Goal: Navigation & Orientation: Find specific page/section

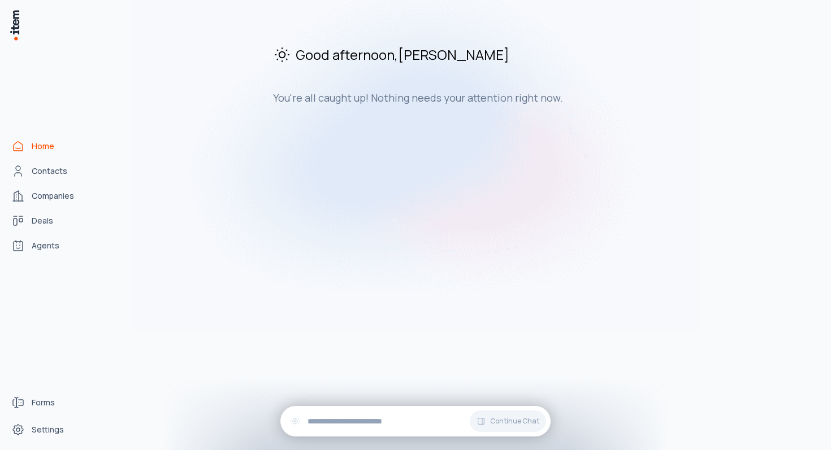
click at [346, 95] on h3 "You're all caught up! Nothing needs your attention right now." at bounding box center [463, 98] width 380 height 14
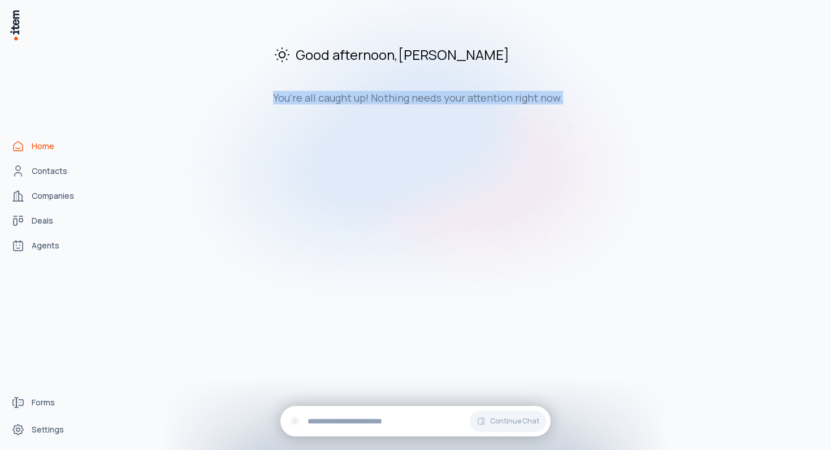
click at [346, 95] on h3 "You're all caught up! Nothing needs your attention right now." at bounding box center [463, 98] width 380 height 14
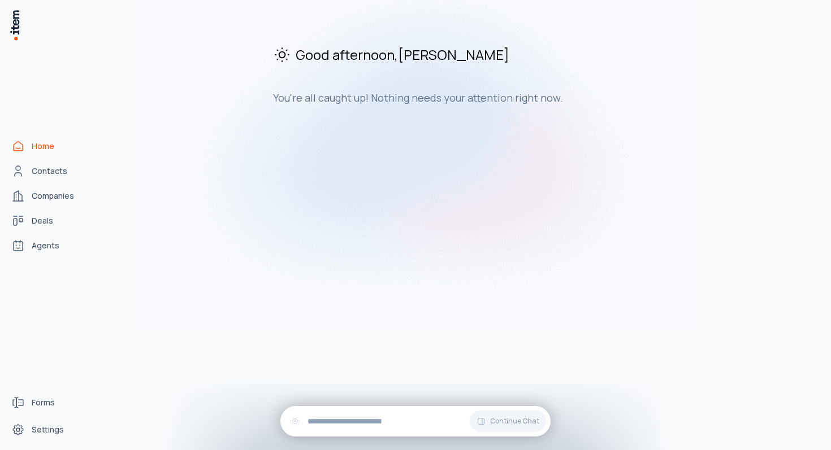
click at [392, 106] on div "Good afternoon , [PERSON_NAME] You're all caught up! Nothing needs your attenti…" at bounding box center [463, 75] width 718 height 132
drag, startPoint x: 408, startPoint y: 99, endPoint x: 367, endPoint y: 98, distance: 41.8
click at [367, 98] on h3 "You're all caught up! Nothing needs your attention right now." at bounding box center [463, 98] width 380 height 14
drag, startPoint x: 366, startPoint y: 98, endPoint x: 407, endPoint y: 100, distance: 41.8
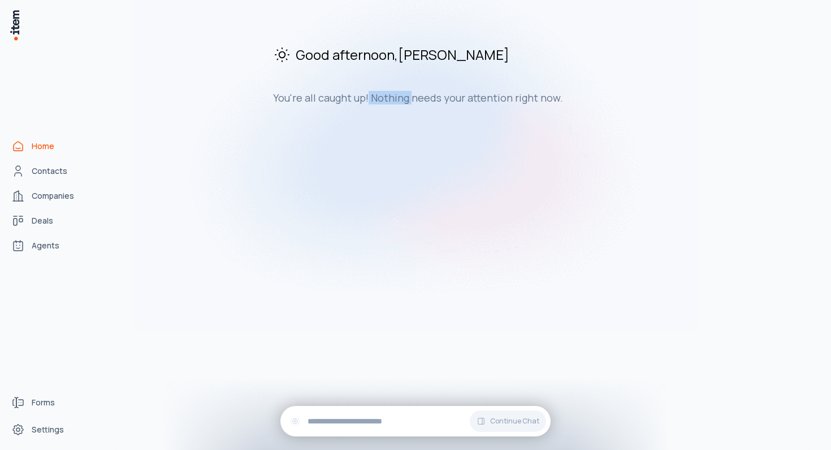
click at [407, 100] on h3 "You're all caught up! Nothing needs your attention right now." at bounding box center [463, 98] width 380 height 14
click at [408, 100] on h3 "You're all caught up! Nothing needs your attention right now." at bounding box center [463, 98] width 380 height 14
drag, startPoint x: 408, startPoint y: 99, endPoint x: 368, endPoint y: 99, distance: 40.7
click at [368, 99] on h3 "You're all caught up! Nothing needs your attention right now." at bounding box center [463, 98] width 380 height 14
click at [366, 85] on div "You're all caught up! Nothing needs your attention right now." at bounding box center [463, 93] width 380 height 23
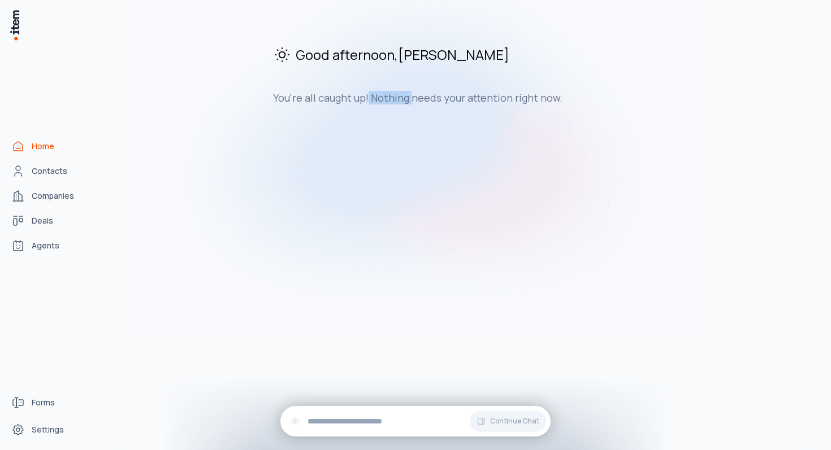
drag, startPoint x: 408, startPoint y: 101, endPoint x: 365, endPoint y: 100, distance: 42.9
click at [365, 100] on h3 "You're all caught up! Nothing needs your attention right now." at bounding box center [463, 98] width 380 height 14
click at [365, 106] on div "Good afternoon , [PERSON_NAME] You're all caught up! Nothing needs your attenti…" at bounding box center [463, 75] width 718 height 132
drag, startPoint x: 367, startPoint y: 97, endPoint x: 267, endPoint y: 97, distance: 100.0
click at [267, 97] on div "Good afternoon , [PERSON_NAME] You're all caught up! Nothing needs your attenti…" at bounding box center [463, 75] width 718 height 132
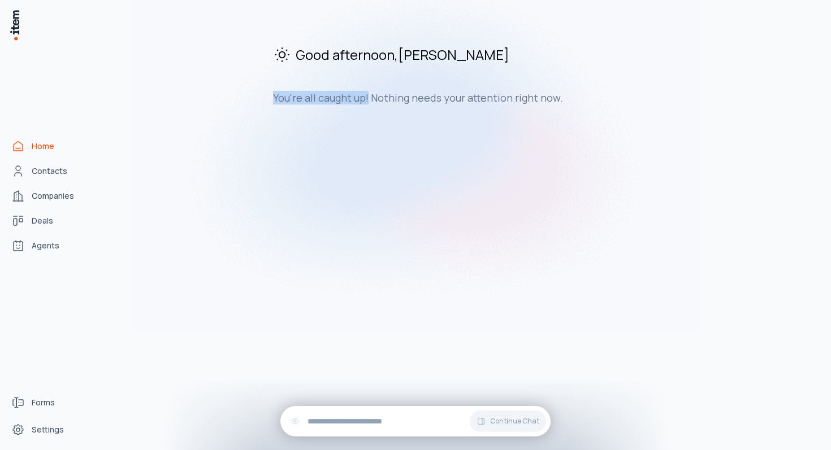
click at [267, 97] on div "Good afternoon , [PERSON_NAME] You're all caught up! Nothing needs your attenti…" at bounding box center [463, 75] width 718 height 132
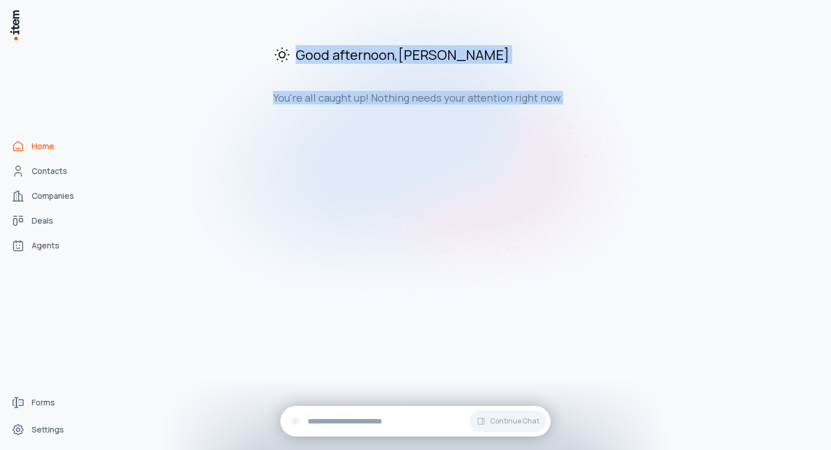
drag, startPoint x: 277, startPoint y: 36, endPoint x: 507, endPoint y: 127, distance: 247.3
click at [507, 127] on div "Good afternoon , [PERSON_NAME] You're all caught up! Nothing needs your attenti…" at bounding box center [463, 75] width 718 height 132
drag, startPoint x: 567, startPoint y: 112, endPoint x: 262, endPoint y: 37, distance: 314.2
click at [262, 36] on div "Good afternoon , [PERSON_NAME] You're all caught up! Nothing needs your attenti…" at bounding box center [463, 75] width 718 height 132
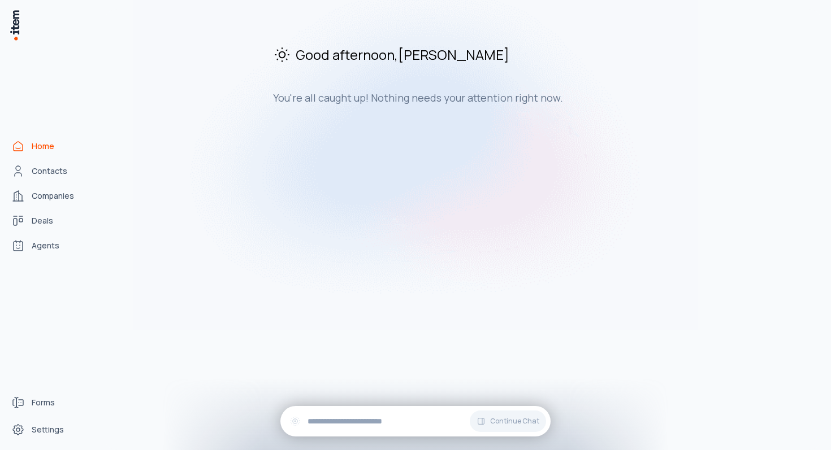
click at [262, 37] on div "Good afternoon , [PERSON_NAME] You're all caught up! Nothing needs your attenti…" at bounding box center [463, 75] width 718 height 132
click at [62, 175] on span "Contacts" at bounding box center [50, 171] width 36 height 11
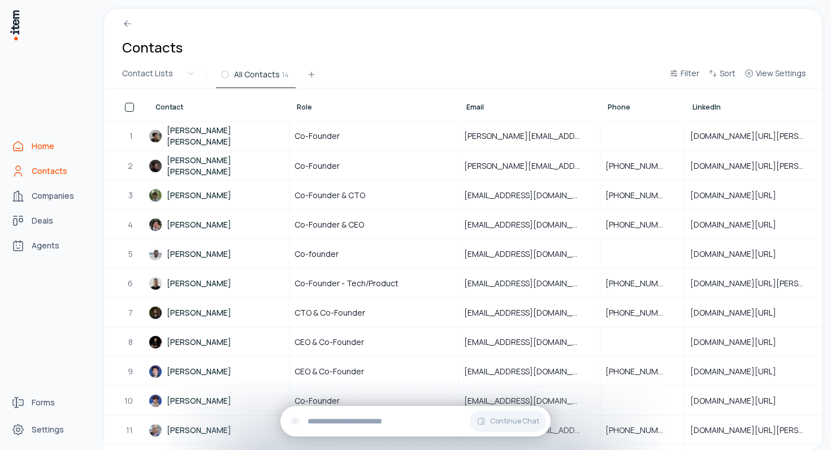
click at [40, 146] on span "Home" at bounding box center [43, 146] width 23 height 11
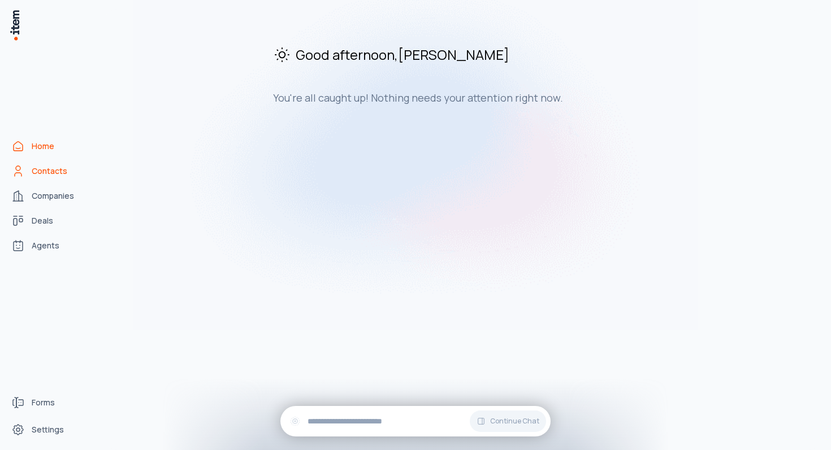
click at [67, 161] on link "Contacts" at bounding box center [50, 171] width 86 height 23
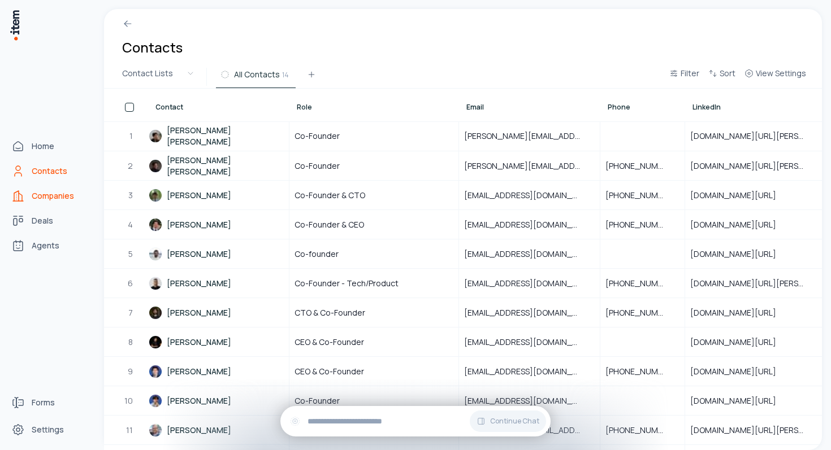
click at [63, 205] on link "Companies" at bounding box center [50, 196] width 86 height 23
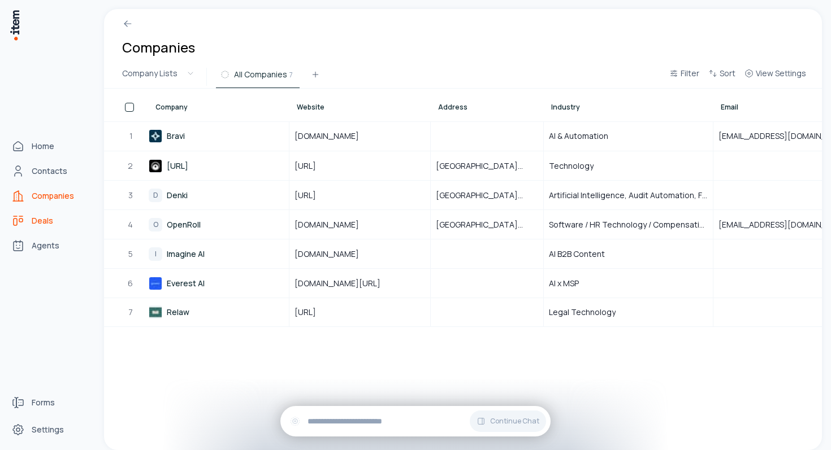
click at [44, 229] on link "Deals" at bounding box center [50, 221] width 86 height 23
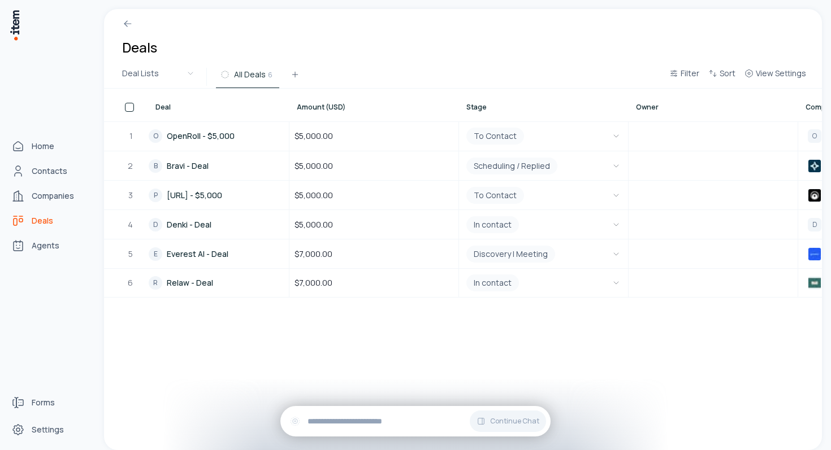
click at [19, 134] on div "Home Contacts Companies Deals Agents" at bounding box center [49, 196] width 99 height 392
click at [28, 140] on link "Home" at bounding box center [50, 146] width 86 height 23
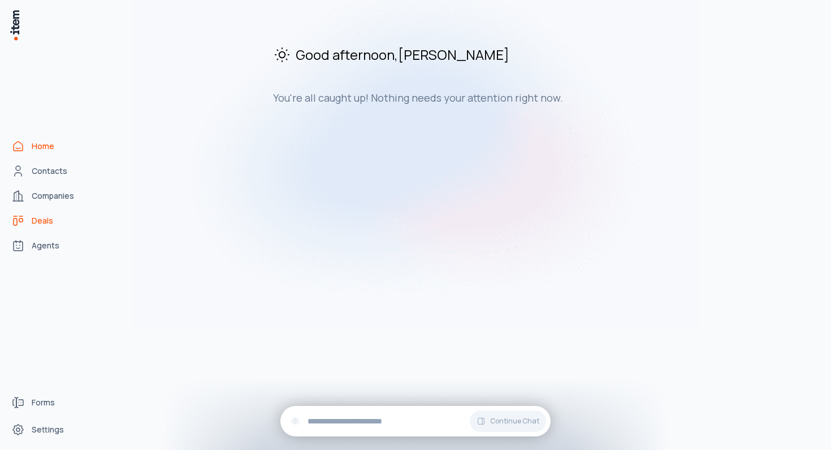
click at [54, 222] on link "Deals" at bounding box center [50, 221] width 86 height 23
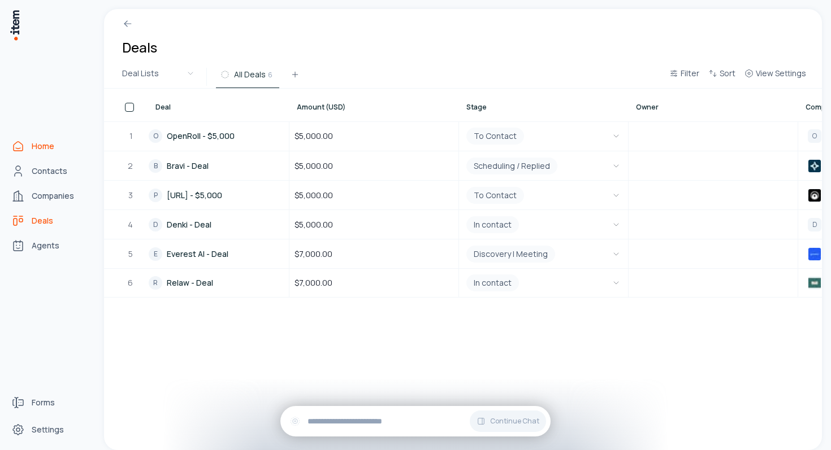
click at [33, 150] on span "Home" at bounding box center [43, 146] width 23 height 11
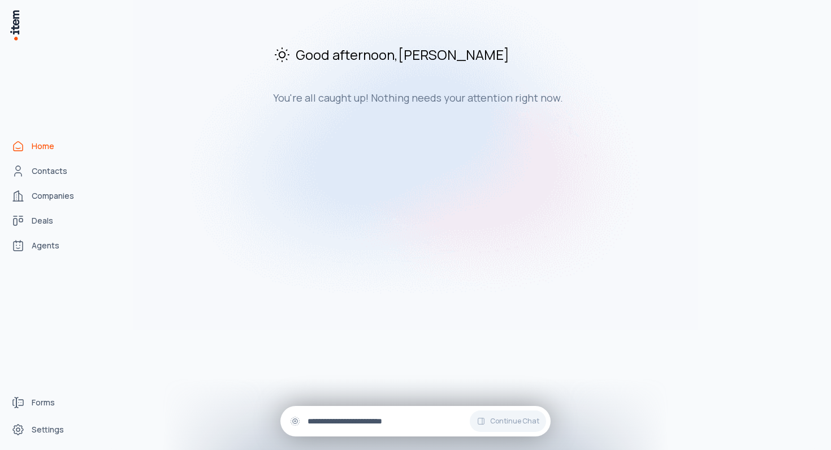
click at [416, 419] on input "text" at bounding box center [424, 421] width 234 height 12
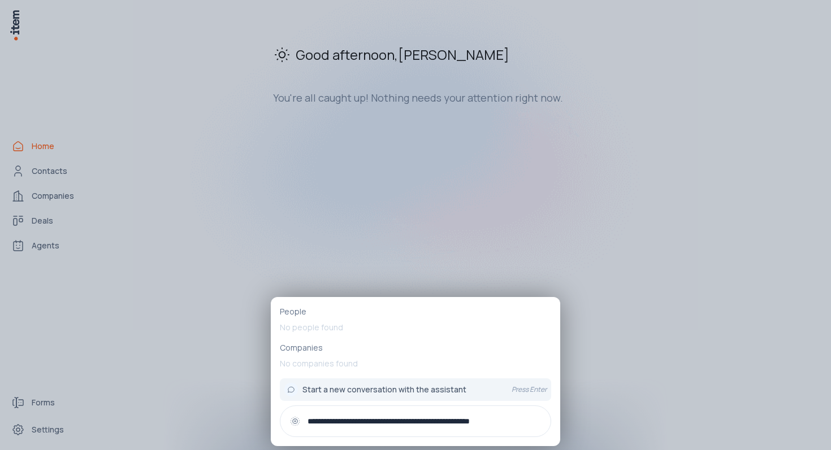
click at [441, 421] on input "**********" at bounding box center [424, 421] width 234 height 12
type input "**********"
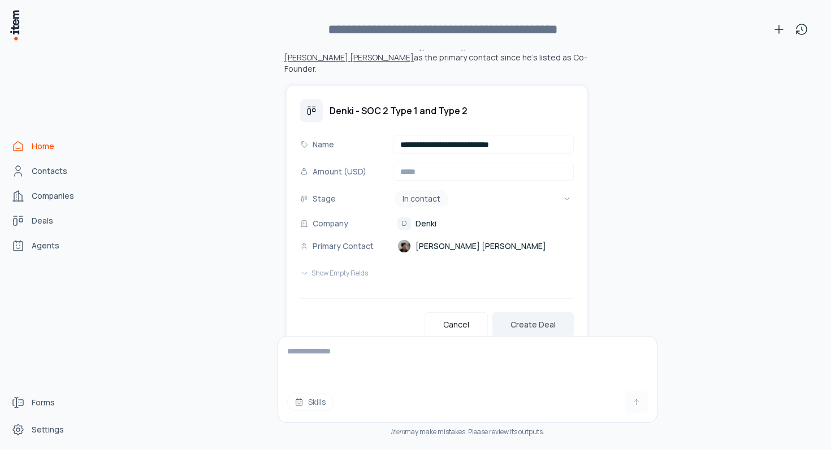
scroll to position [155, 0]
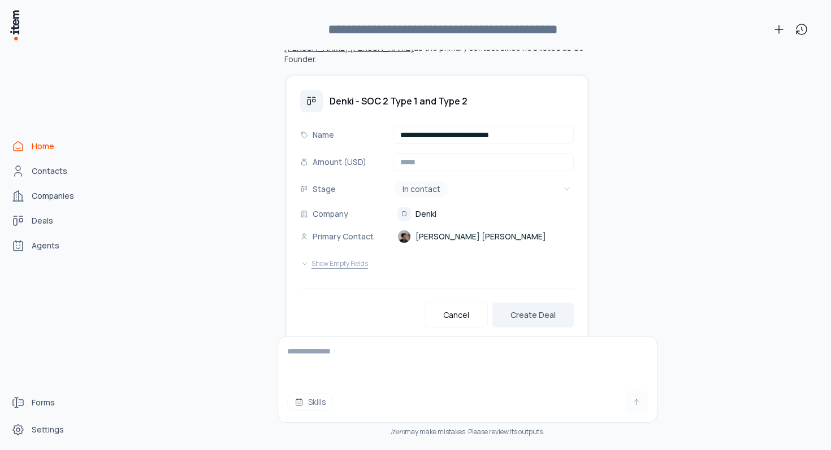
click at [346, 253] on button "Show Empty Fields" at bounding box center [334, 264] width 68 height 23
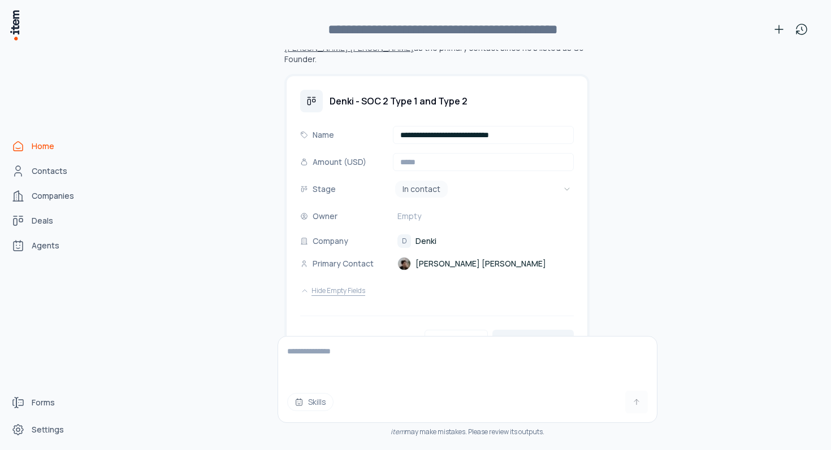
click at [348, 281] on button "Hide Empty Fields" at bounding box center [332, 291] width 65 height 23
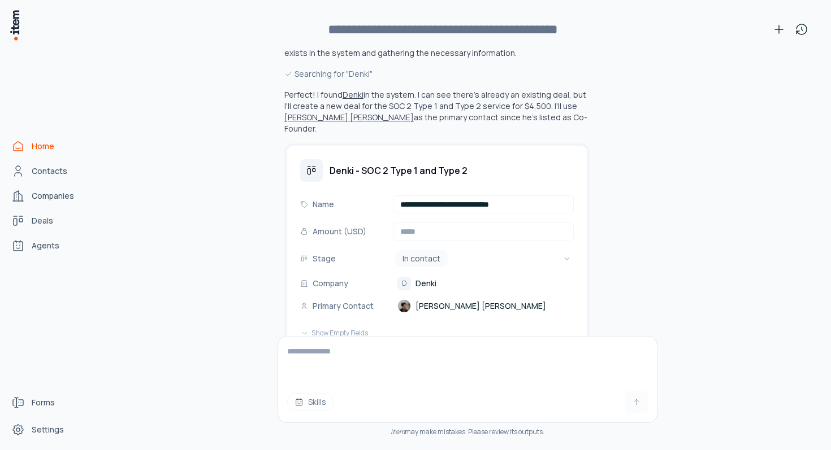
scroll to position [80, 0]
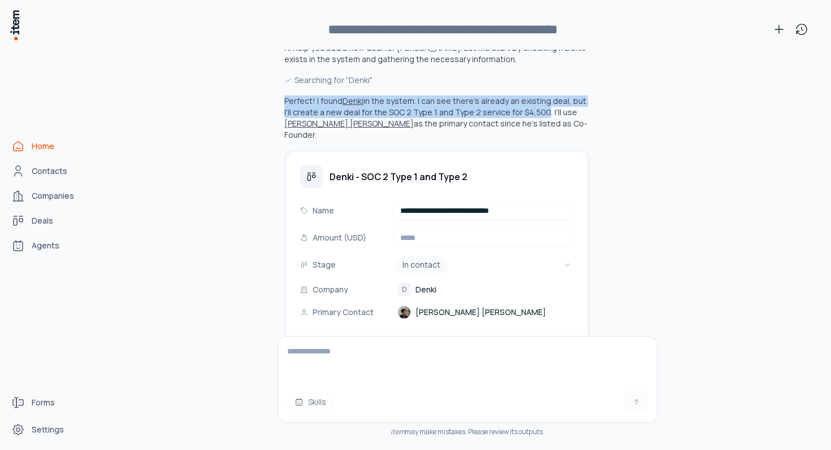
drag, startPoint x: 525, startPoint y: 114, endPoint x: 286, endPoint y: 102, distance: 239.8
click at [286, 102] on p "Perfect! I found Denki in the system. I can see there's already an existing dea…" at bounding box center [435, 117] width 303 height 45
click at [356, 100] on button "Denki" at bounding box center [352, 100] width 21 height 11
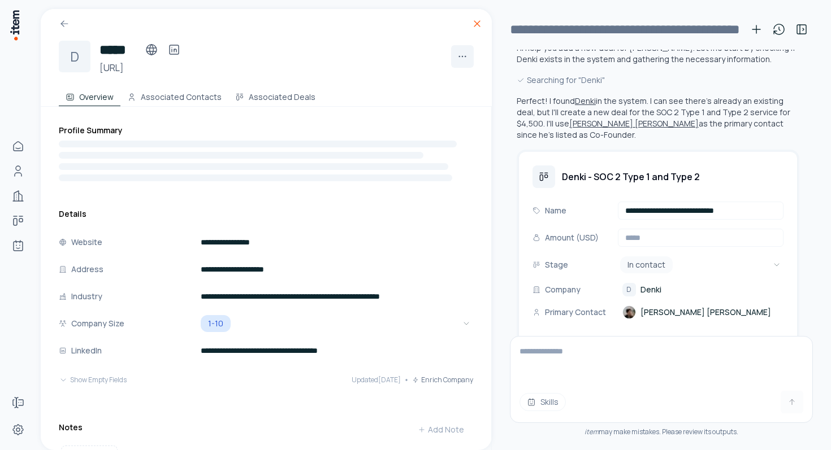
click at [477, 24] on icon at bounding box center [476, 23] width 11 height 11
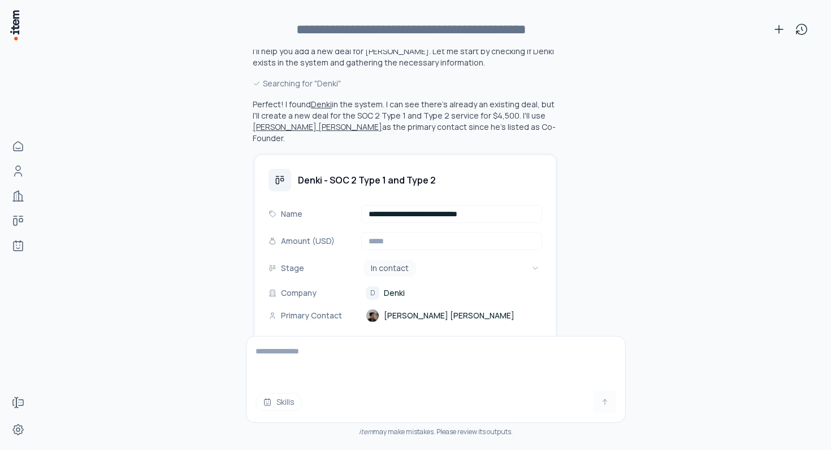
scroll to position [76, 0]
click at [326, 107] on button "Denki" at bounding box center [321, 104] width 21 height 11
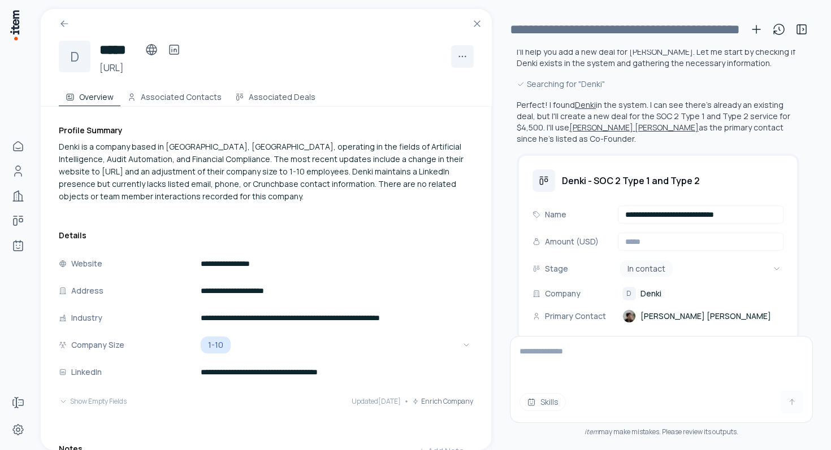
click at [569, 127] on button "[PERSON_NAME] [PERSON_NAME]" at bounding box center [633, 127] width 129 height 11
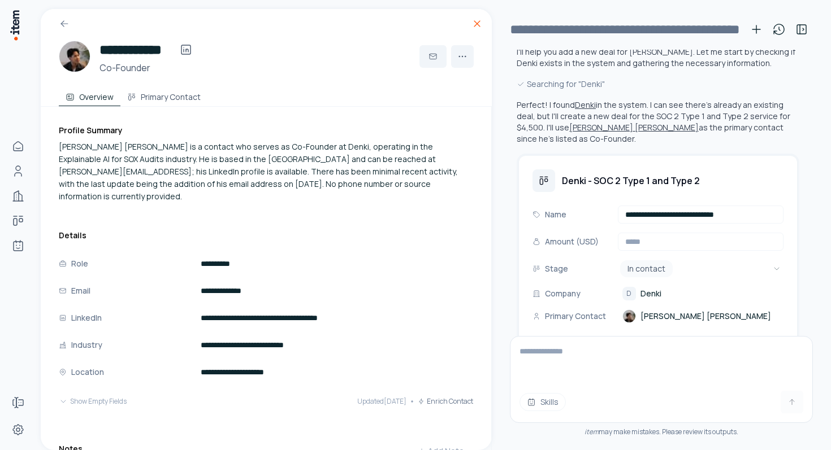
click at [477, 23] on icon at bounding box center [476, 23] width 11 height 11
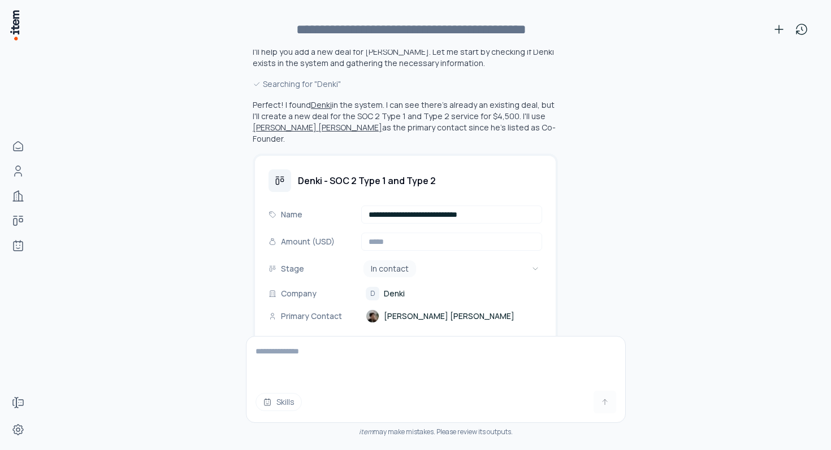
click at [315, 103] on button "Denki" at bounding box center [321, 104] width 21 height 11
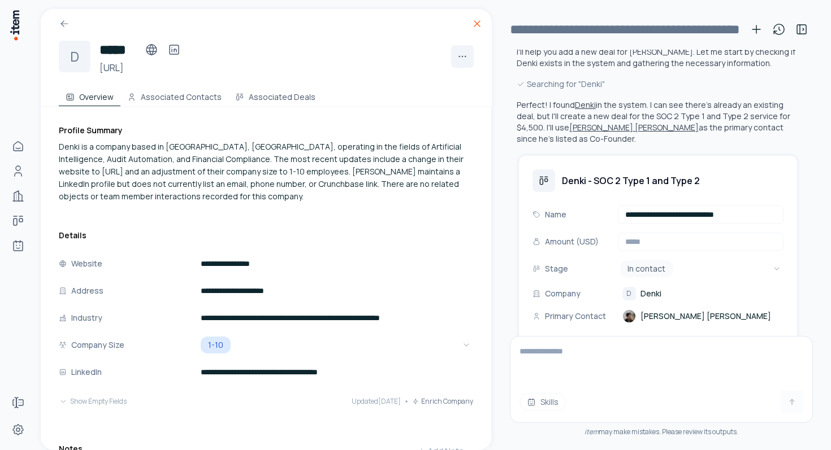
click at [479, 27] on icon at bounding box center [476, 23] width 11 height 11
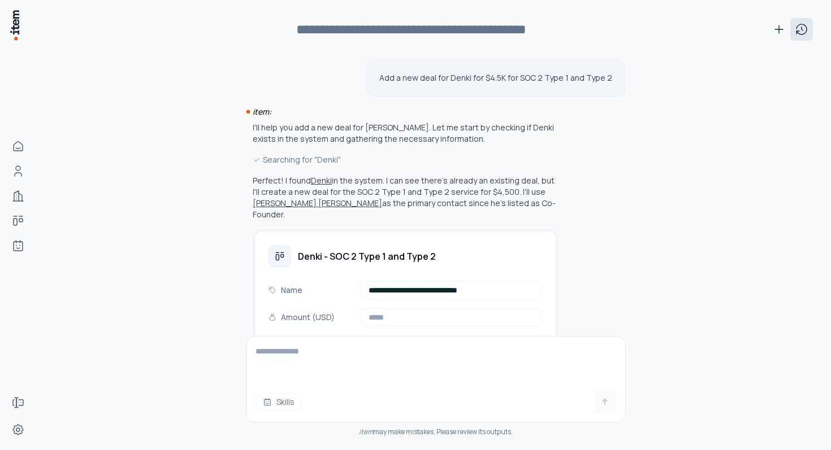
click at [799, 31] on icon at bounding box center [801, 30] width 14 height 14
click at [799, 26] on icon at bounding box center [801, 30] width 14 height 14
click at [805, 30] on icon at bounding box center [801, 30] width 14 height 14
click at [712, 60] on div "This week" at bounding box center [704, 59] width 208 height 29
click at [808, 29] on button at bounding box center [801, 29] width 23 height 23
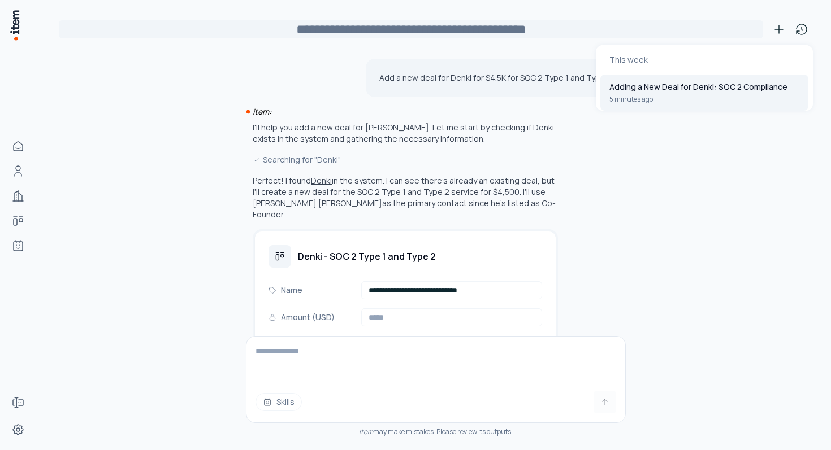
click at [761, 32] on input "**********" at bounding box center [411, 29] width 704 height 18
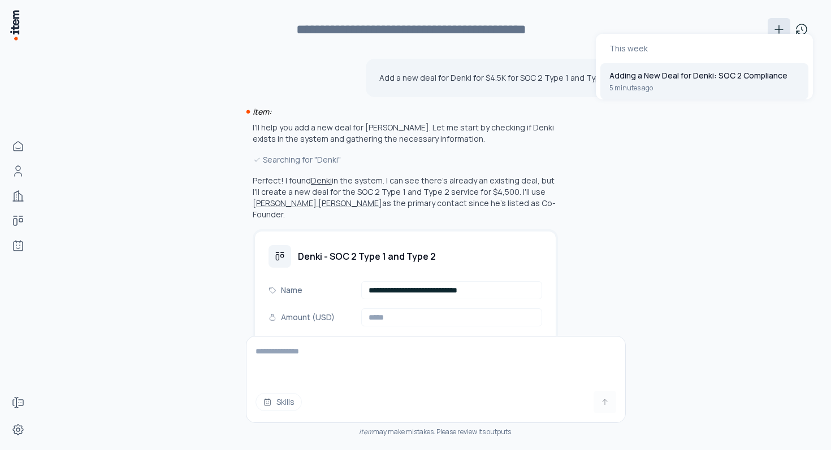
click at [774, 27] on icon at bounding box center [779, 30] width 14 height 14
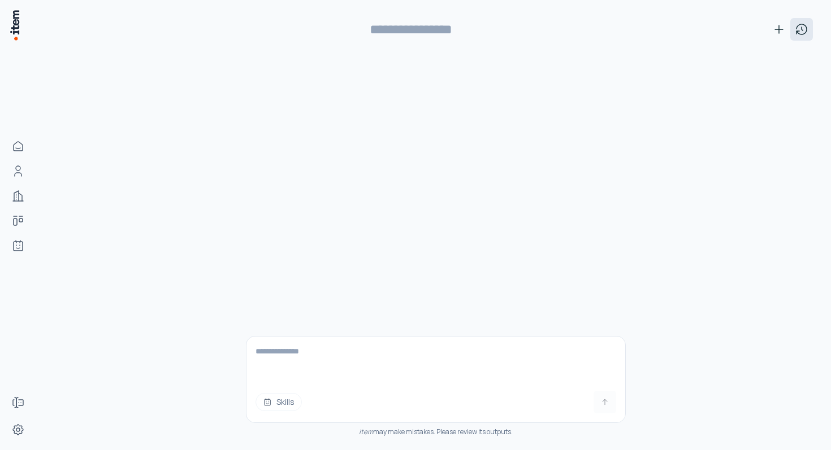
click at [801, 28] on icon at bounding box center [801, 28] width 1 height 3
click at [780, 95] on button "Adding a New Deal for Denki: SOC 2 Compliance 5 minutes ago" at bounding box center [704, 93] width 208 height 36
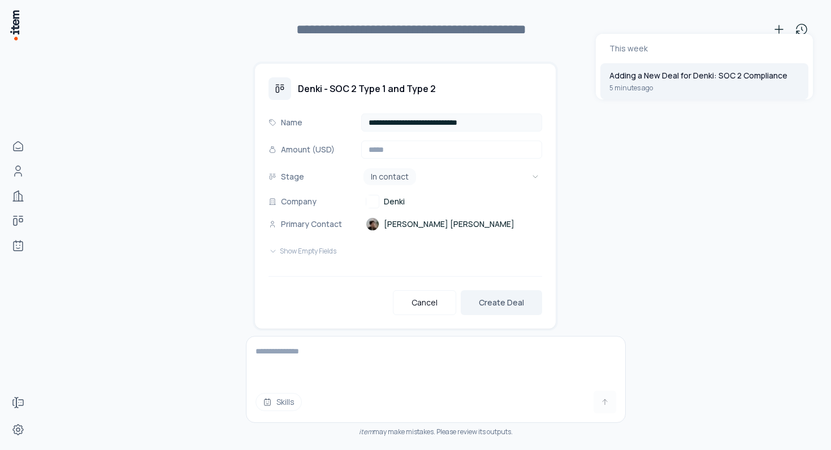
scroll to position [169, 0]
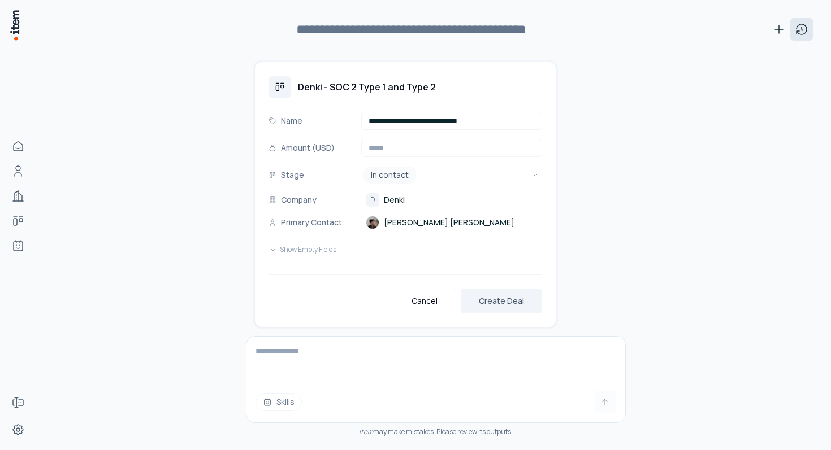
click at [808, 40] on button at bounding box center [801, 29] width 23 height 23
click at [780, 31] on icon at bounding box center [779, 30] width 14 height 14
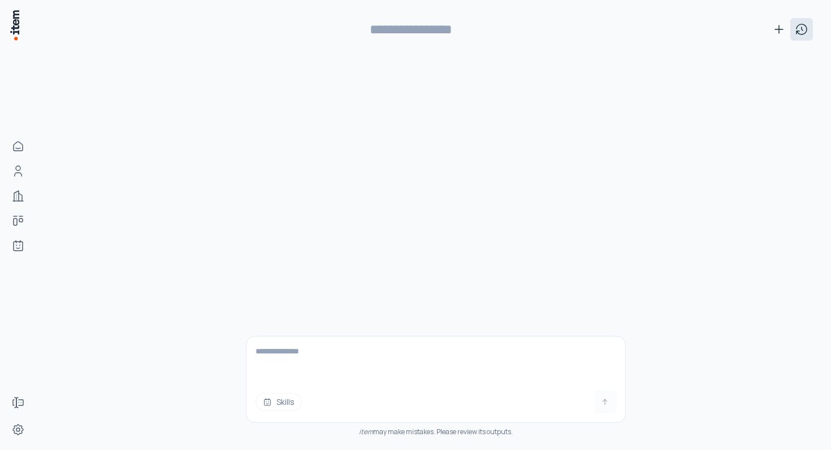
click at [792, 29] on button at bounding box center [801, 29] width 23 height 23
click at [742, 82] on p "Adding a New Deal for Denki: SOC 2 Compliance" at bounding box center [698, 86] width 178 height 11
type input "**********"
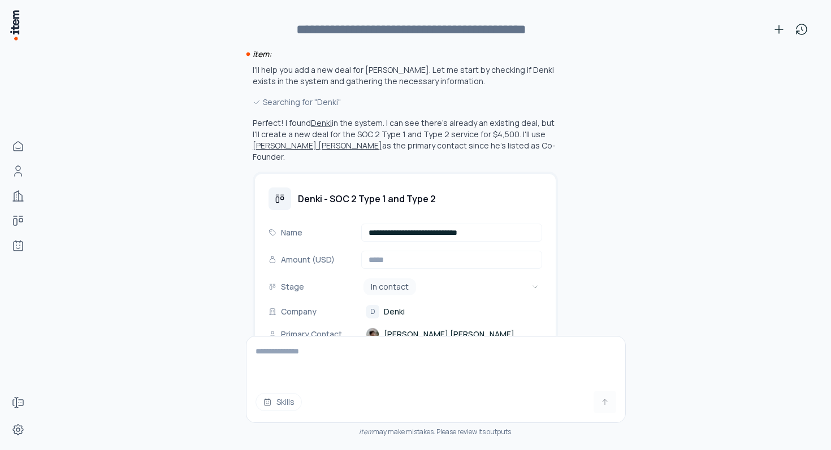
scroll to position [169, 0]
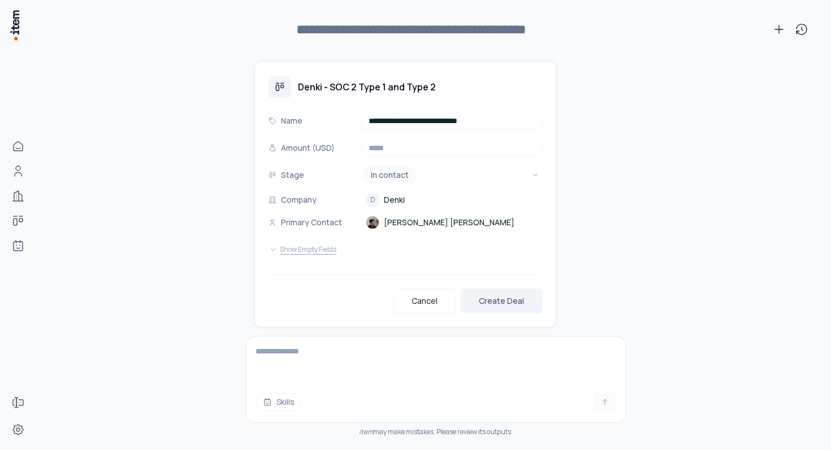
click at [329, 245] on button "Show Empty Fields" at bounding box center [302, 249] width 68 height 23
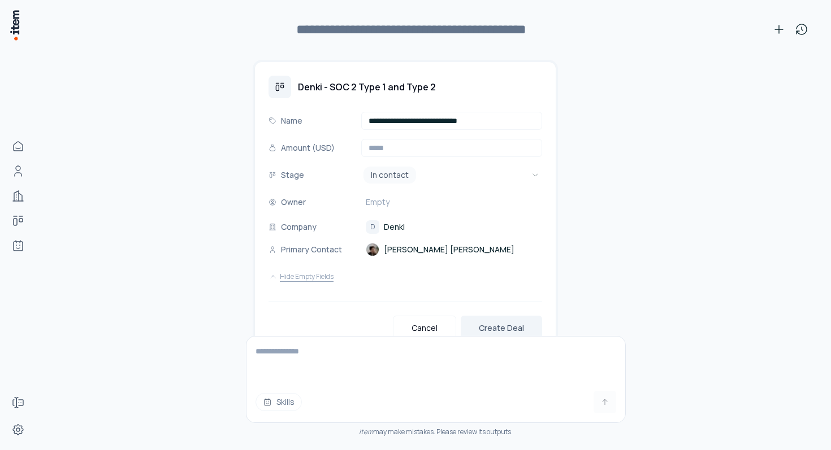
click at [302, 266] on button "Hide Empty Fields" at bounding box center [300, 277] width 65 height 23
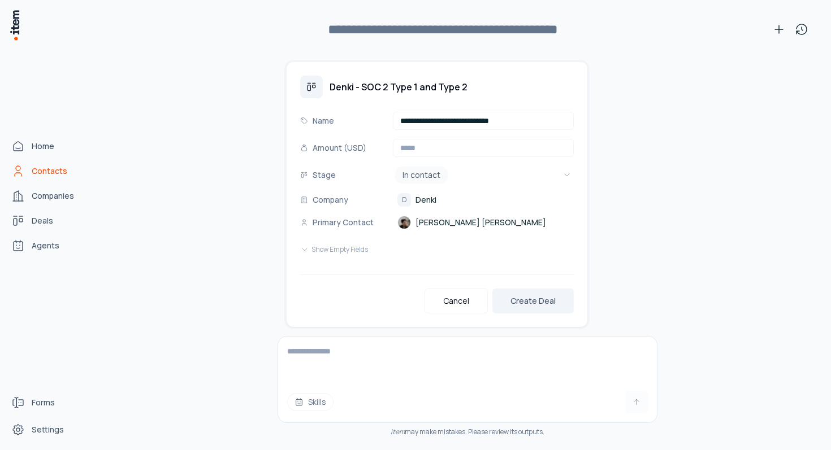
click at [39, 172] on span "Contacts" at bounding box center [50, 171] width 36 height 11
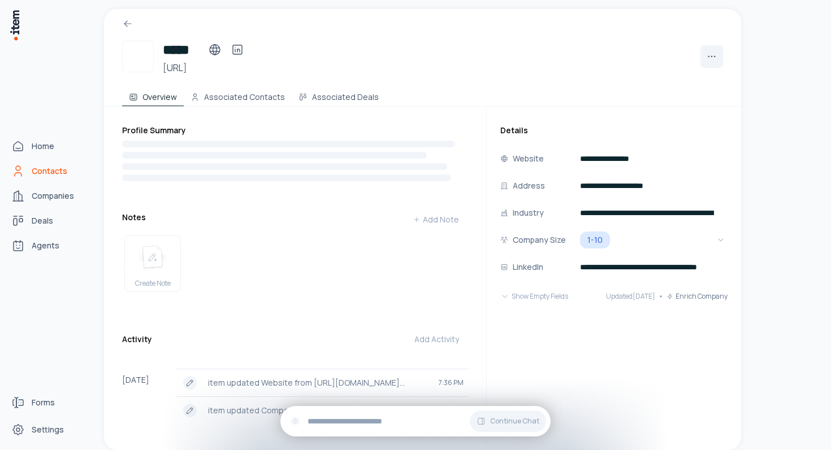
scroll to position [3584, 0]
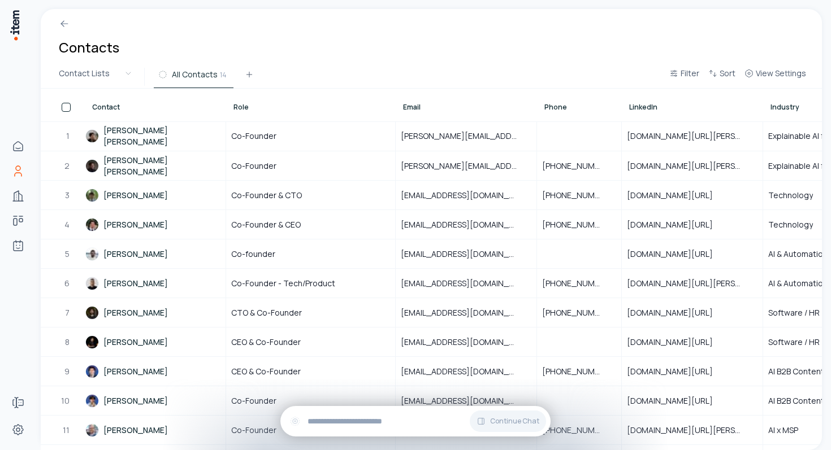
click at [65, 16] on div at bounding box center [431, 19] width 781 height 20
click at [61, 23] on icon at bounding box center [62, 22] width 3 height 3
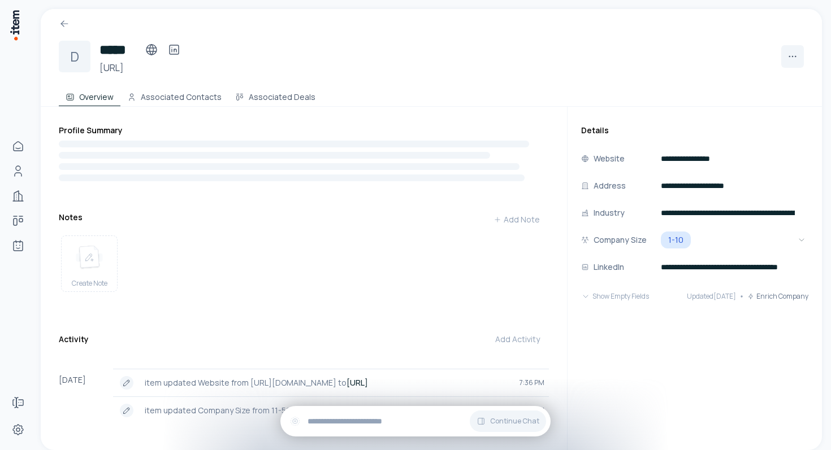
click at [61, 23] on icon at bounding box center [62, 22] width 3 height 3
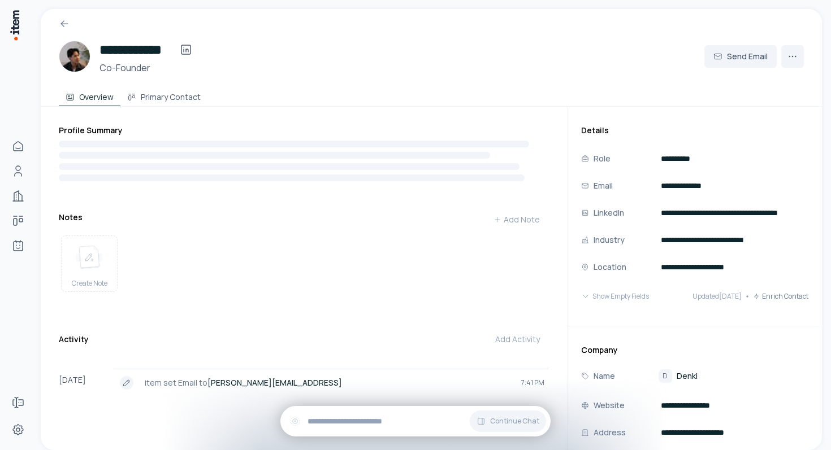
click at [61, 23] on icon at bounding box center [62, 22] width 3 height 3
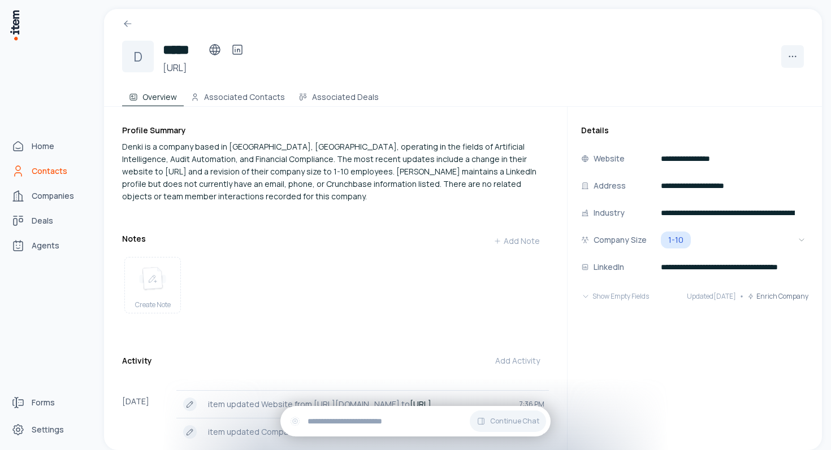
click at [42, 173] on span "Contacts" at bounding box center [50, 171] width 36 height 11
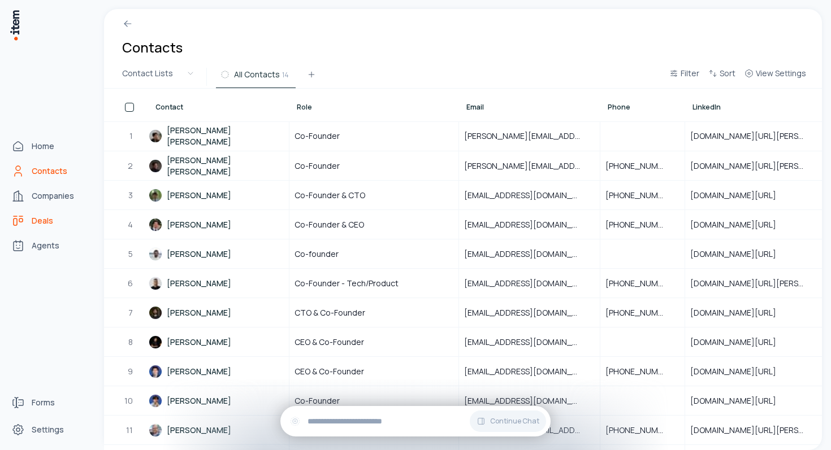
click at [33, 221] on span "Deals" at bounding box center [42, 220] width 21 height 11
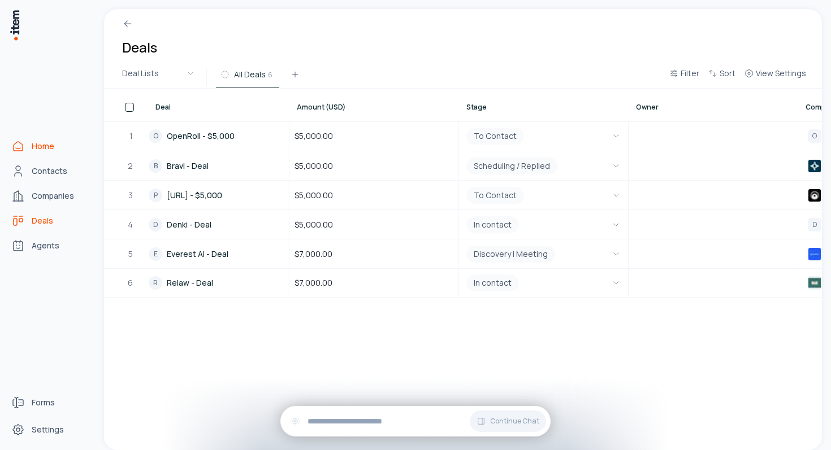
click at [23, 148] on icon "Home" at bounding box center [18, 147] width 14 height 14
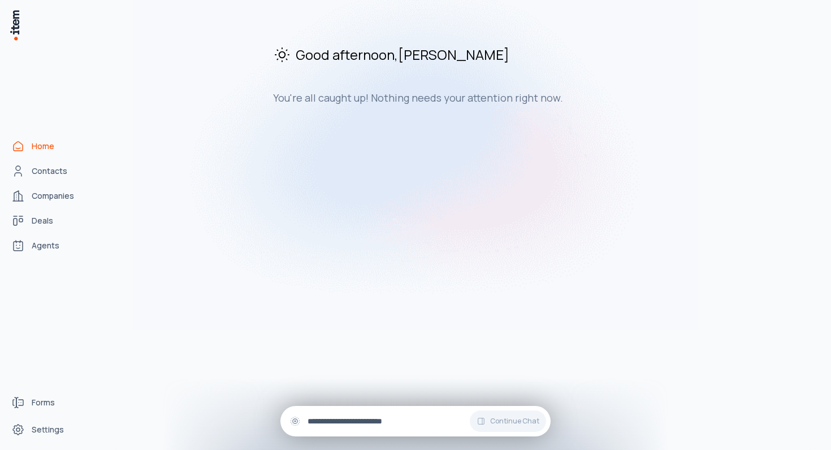
click at [371, 431] on div "Continue Chat" at bounding box center [415, 421] width 270 height 31
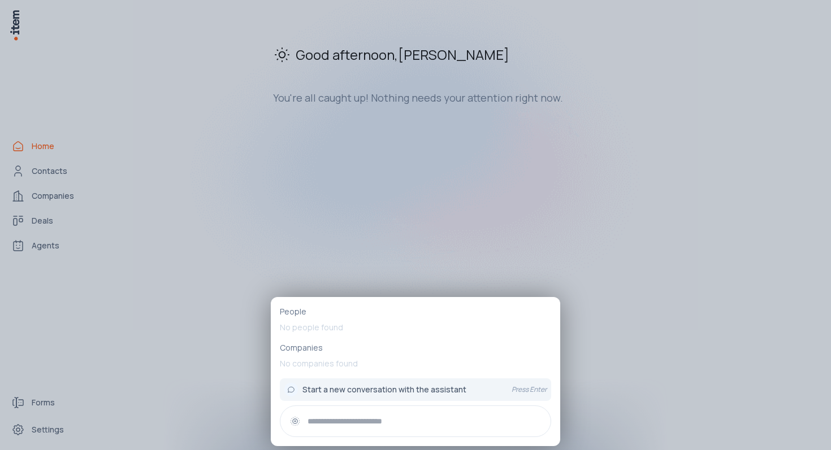
click at [181, 192] on div at bounding box center [415, 225] width 831 height 450
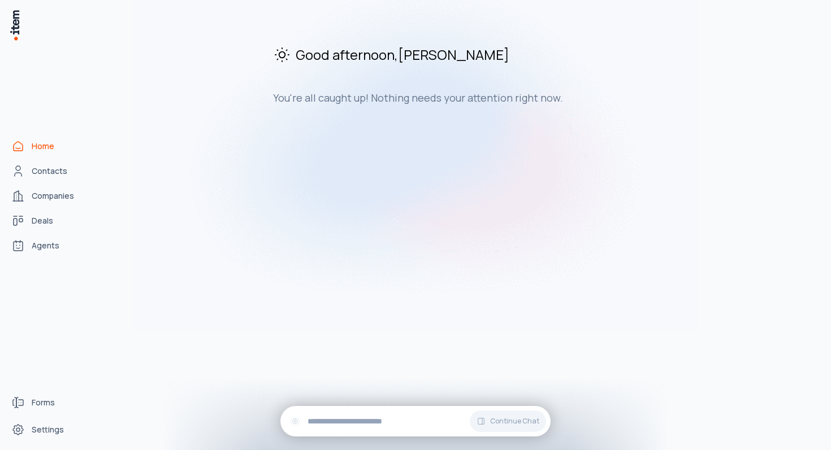
click at [11, 22] on img at bounding box center [14, 25] width 11 height 32
click at [350, 167] on div "Good afternoon , [PERSON_NAME] You're all caught up! Nothing needs your attenti…" at bounding box center [463, 229] width 718 height 441
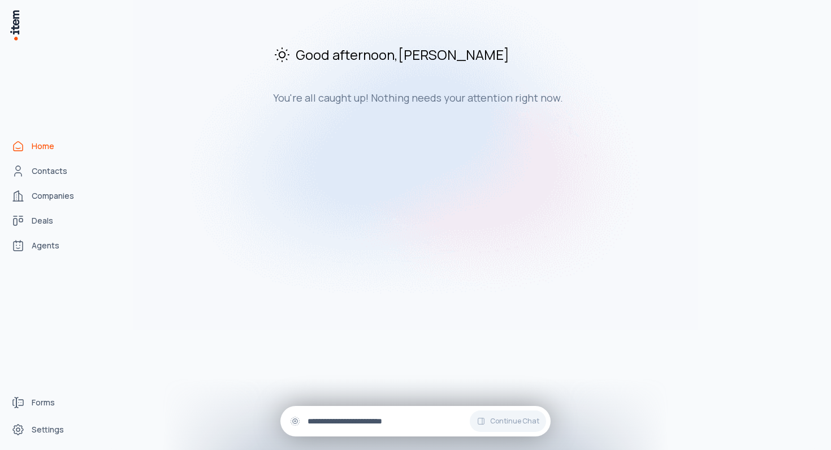
click at [340, 424] on input "text" at bounding box center [424, 421] width 234 height 12
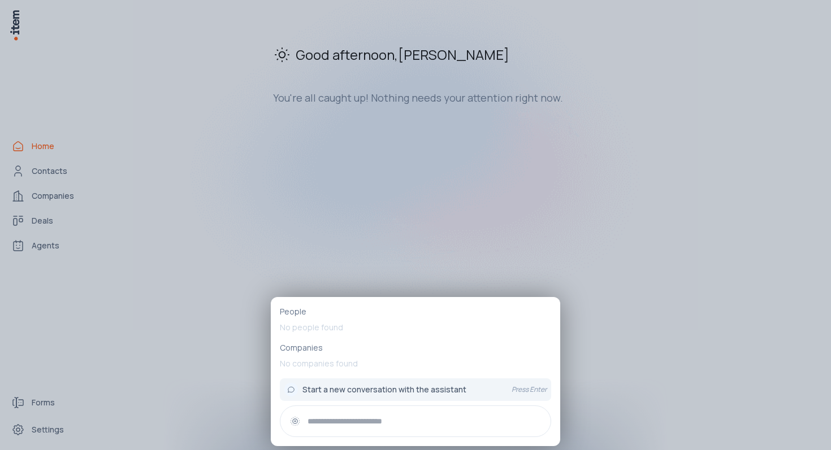
click at [341, 164] on div at bounding box center [415, 225] width 831 height 450
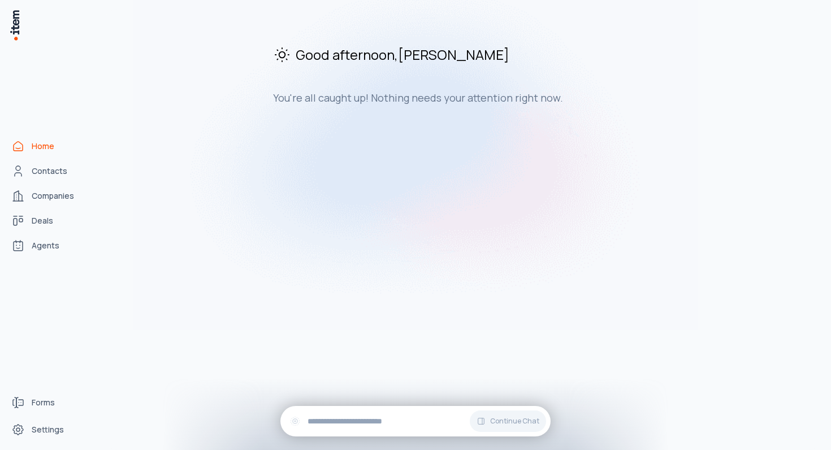
click at [341, 164] on div "Good afternoon , [PERSON_NAME] You're all caught up! Nothing needs your attenti…" at bounding box center [463, 229] width 718 height 441
click at [41, 240] on span "Agents" at bounding box center [46, 245] width 28 height 11
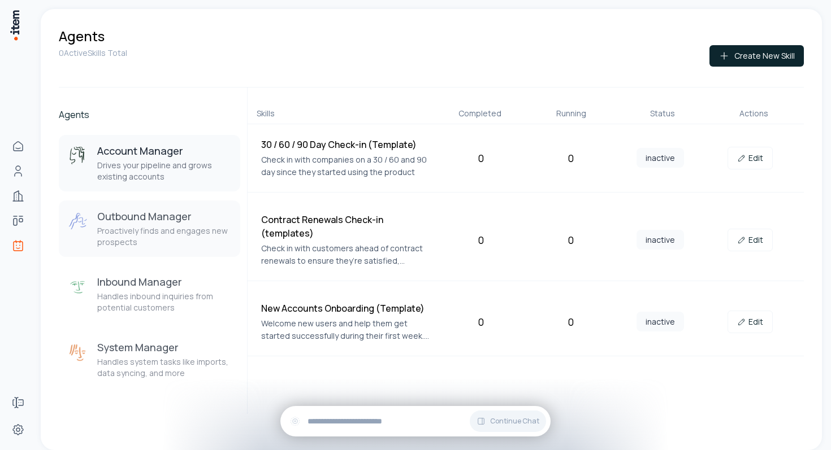
click at [181, 219] on h3 "Outbound Manager" at bounding box center [164, 217] width 134 height 14
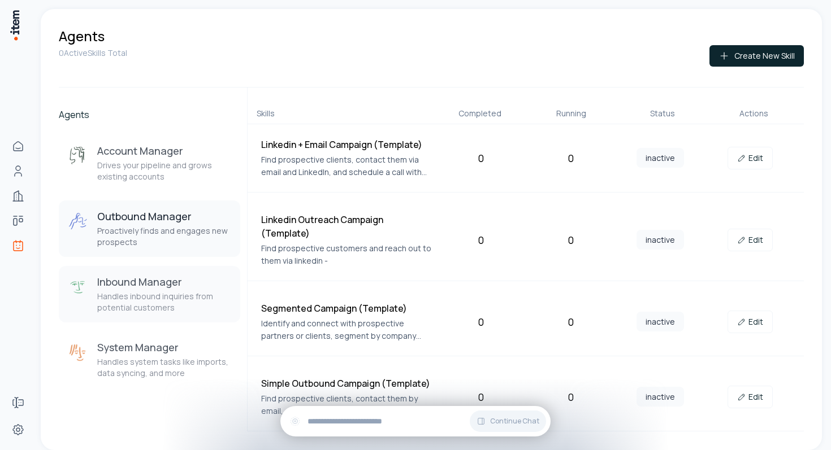
click at [175, 299] on p "Handles inbound inquiries from potential customers" at bounding box center [164, 302] width 134 height 23
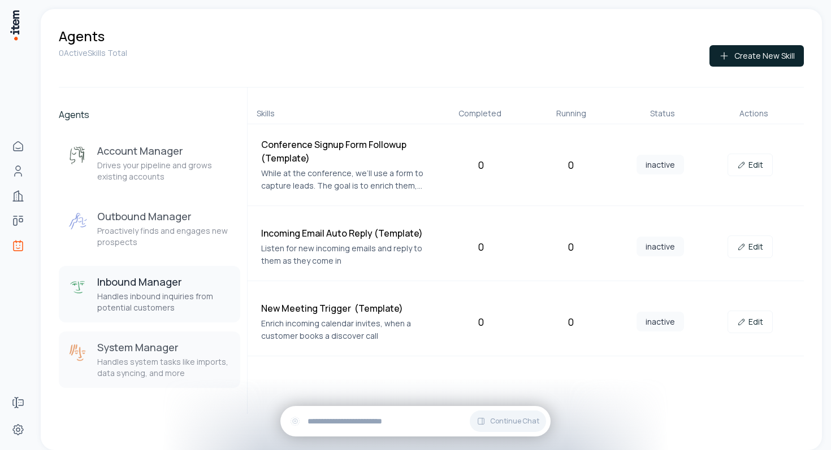
click at [169, 360] on p "Handles system tasks like imports, data syncing, and more" at bounding box center [164, 367] width 134 height 23
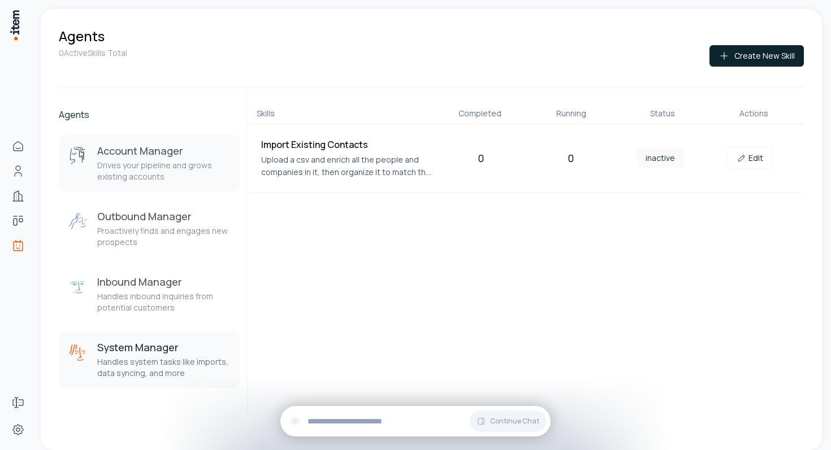
click at [172, 163] on p "Drives your pipeline and grows existing accounts" at bounding box center [164, 171] width 134 height 23
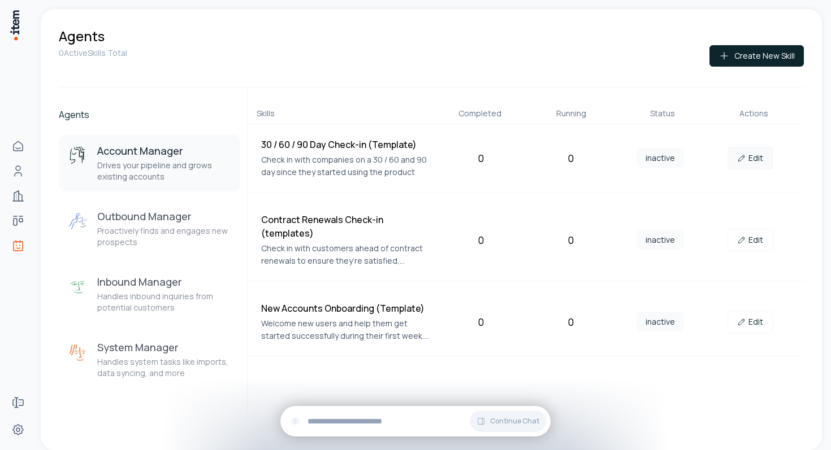
click at [758, 154] on link "Edit" at bounding box center [749, 158] width 45 height 23
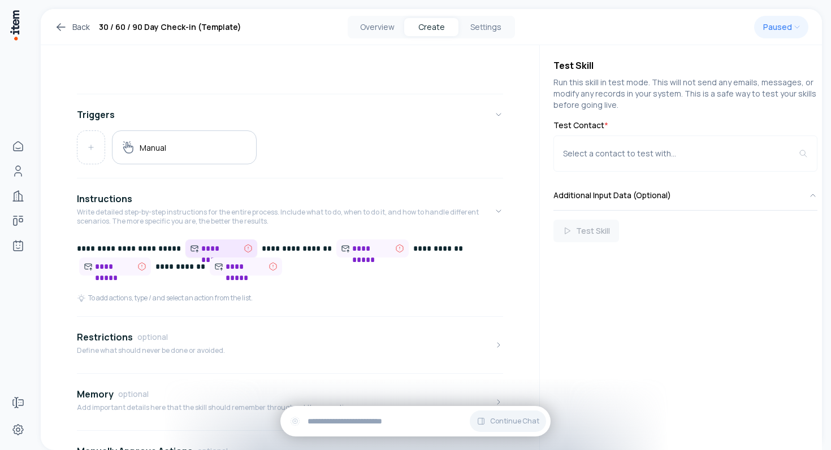
scroll to position [176, 0]
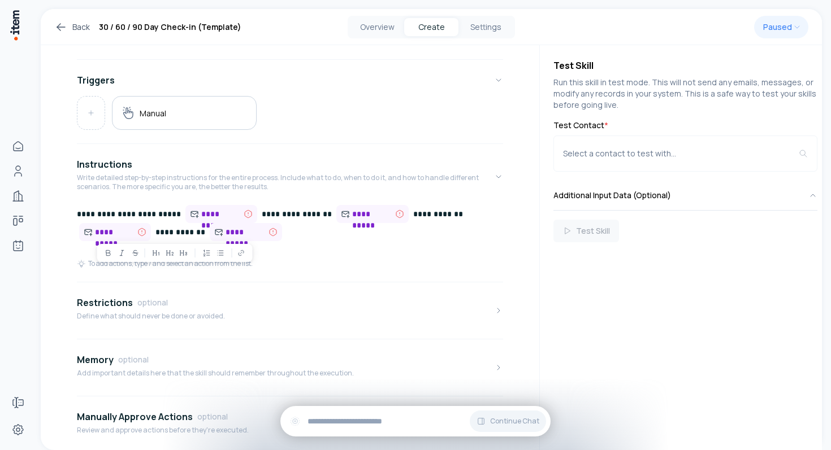
drag, startPoint x: 194, startPoint y: 237, endPoint x: 156, endPoint y: 237, distance: 37.9
click at [157, 237] on p "**********" at bounding box center [290, 224] width 426 height 38
click at [156, 237] on p "**********" at bounding box center [290, 224] width 426 height 38
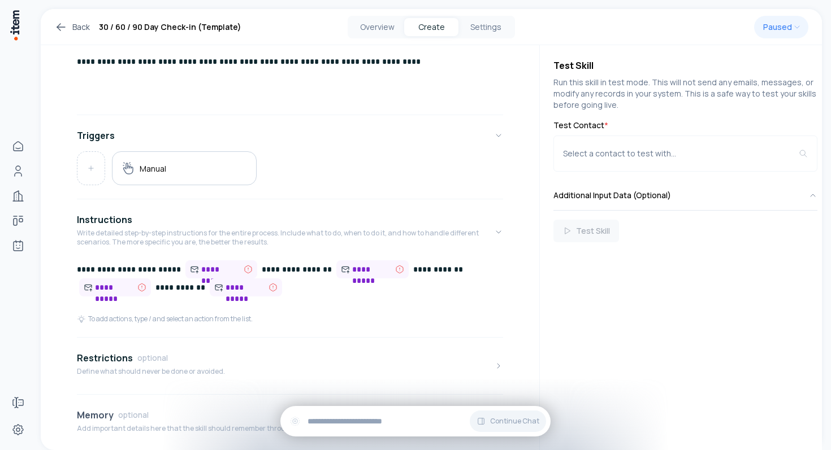
scroll to position [88, 0]
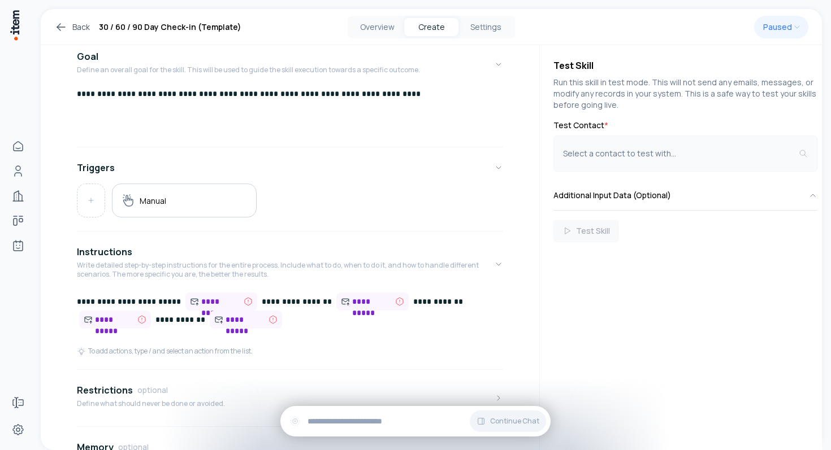
click at [615, 142] on button "Select a contact to test with..." at bounding box center [685, 154] width 264 height 36
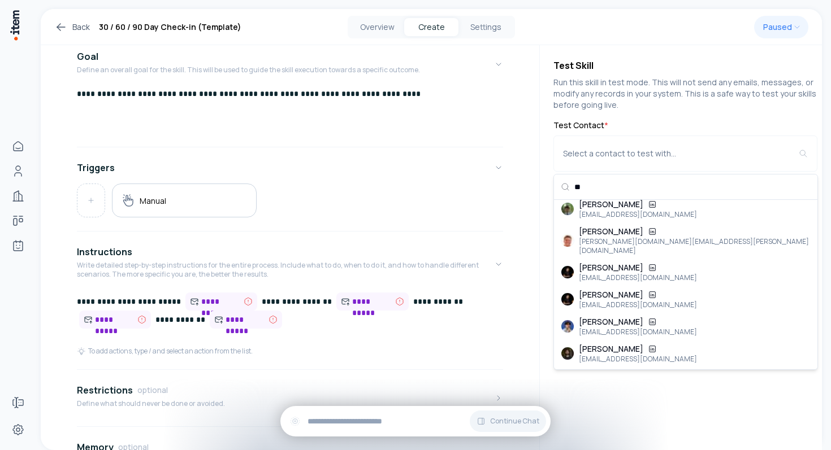
scroll to position [0, 0]
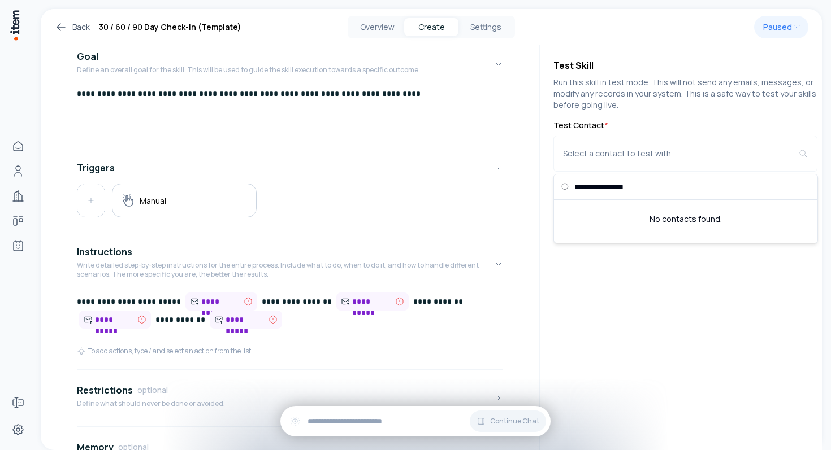
type input "**********"
click at [673, 120] on label "Test Contact *" at bounding box center [685, 125] width 264 height 11
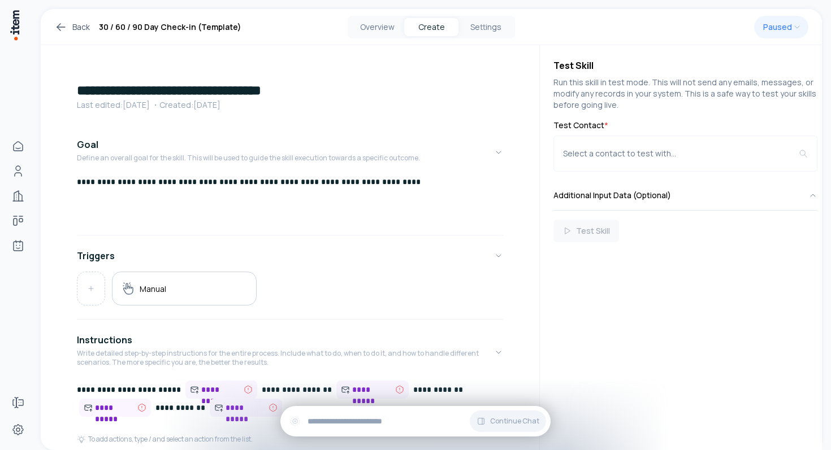
click at [79, 26] on link "Back" at bounding box center [72, 27] width 36 height 14
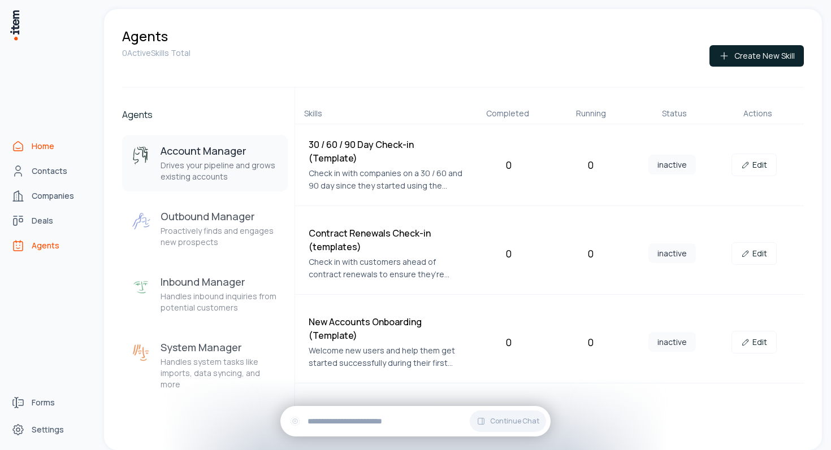
click at [31, 148] on link "Home" at bounding box center [50, 146] width 86 height 23
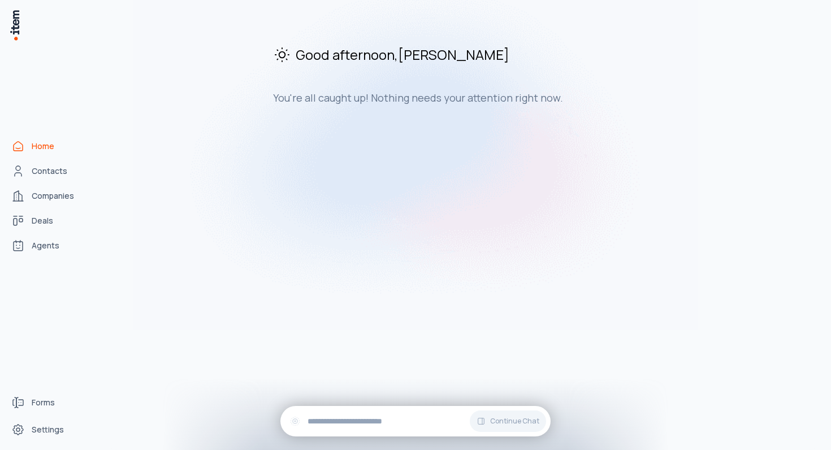
click at [364, 98] on h3 "You're all caught up! Nothing needs your attention right now." at bounding box center [463, 98] width 380 height 14
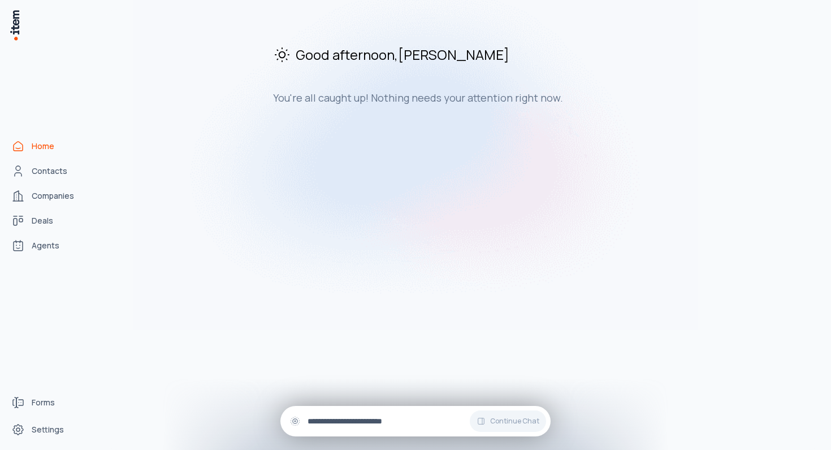
click at [365, 414] on div "Continue Chat" at bounding box center [415, 421] width 270 height 31
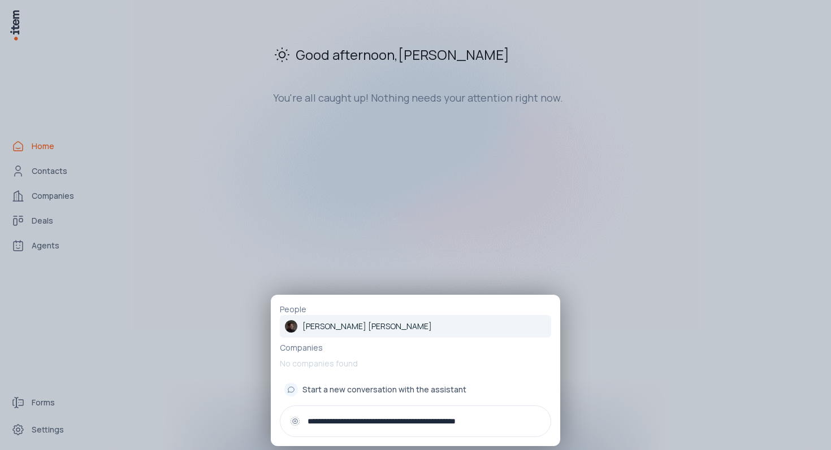
type input "**********"
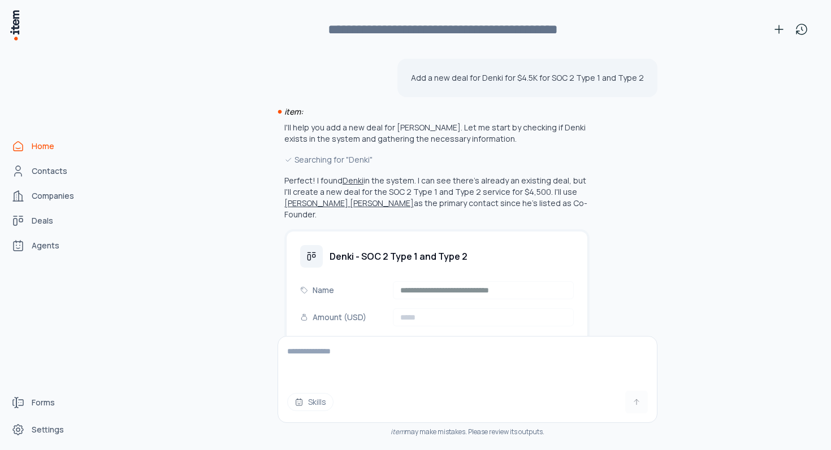
click at [351, 181] on button "Denki" at bounding box center [352, 180] width 21 height 11
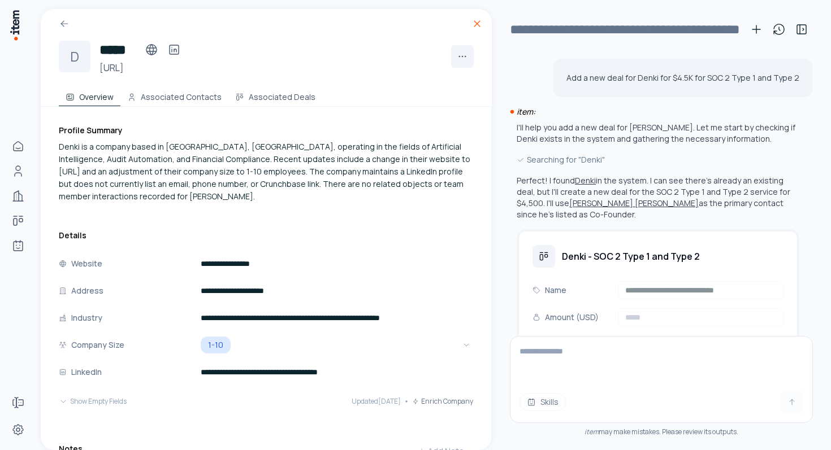
click at [476, 20] on icon at bounding box center [476, 23] width 11 height 11
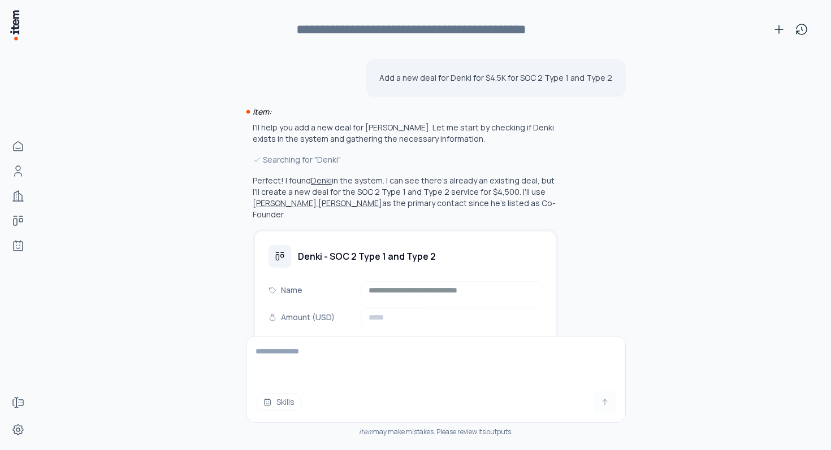
click at [323, 184] on button "Denki" at bounding box center [321, 180] width 21 height 11
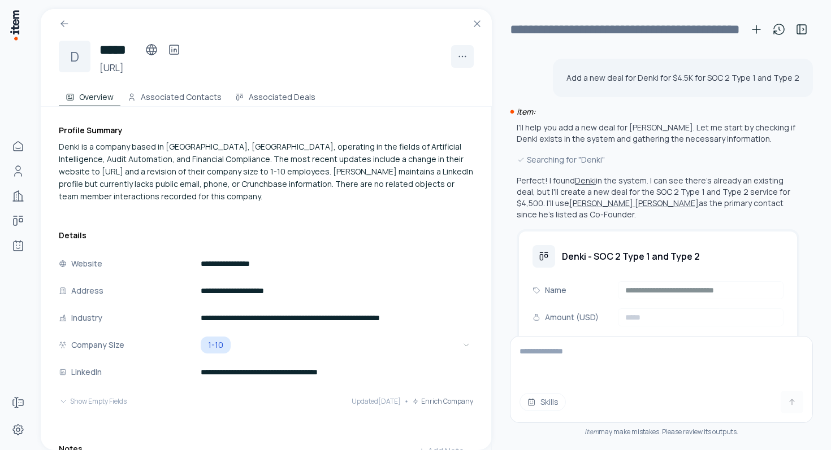
drag, startPoint x: 96, startPoint y: 202, endPoint x: 46, endPoint y: 151, distance: 71.1
click at [46, 151] on div "**********" at bounding box center [266, 417] width 451 height 621
copy div "Denki is a company based in [GEOGRAPHIC_DATA], [GEOGRAPHIC_DATA], operating in …"
click at [475, 25] on icon at bounding box center [476, 23] width 11 height 11
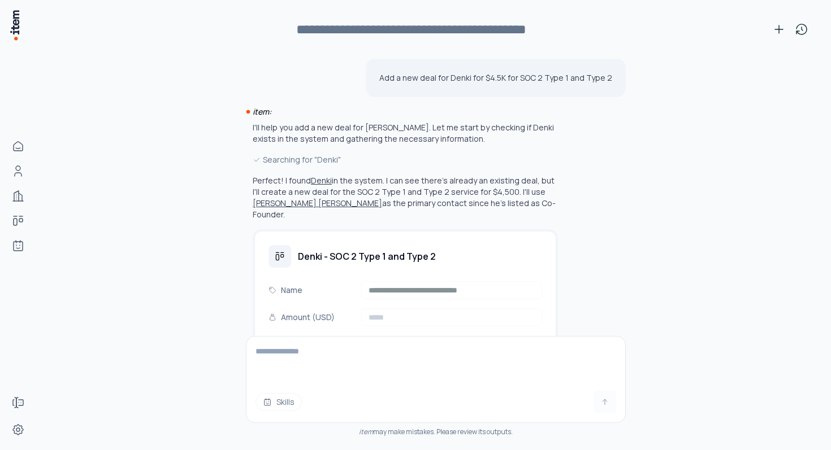
click at [314, 180] on button "Denki" at bounding box center [321, 180] width 21 height 11
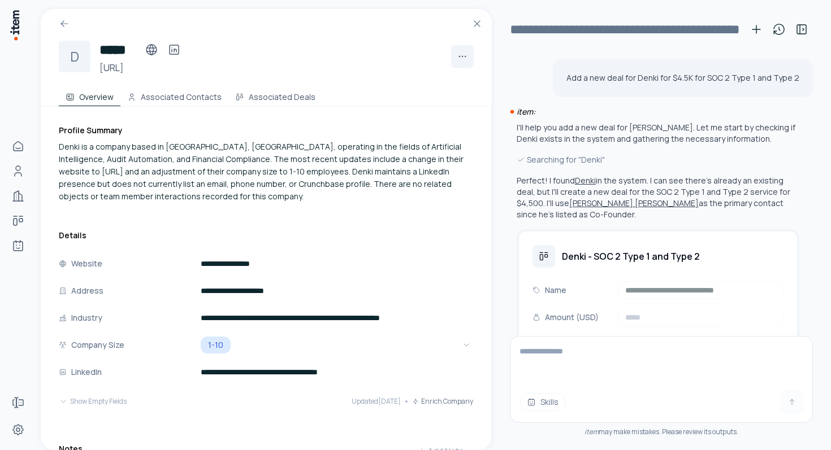
click at [245, 184] on div "Denki is a company based in [GEOGRAPHIC_DATA], [GEOGRAPHIC_DATA], operating in …" at bounding box center [266, 172] width 414 height 62
click at [569, 206] on button "[PERSON_NAME] [PERSON_NAME]" at bounding box center [633, 203] width 129 height 11
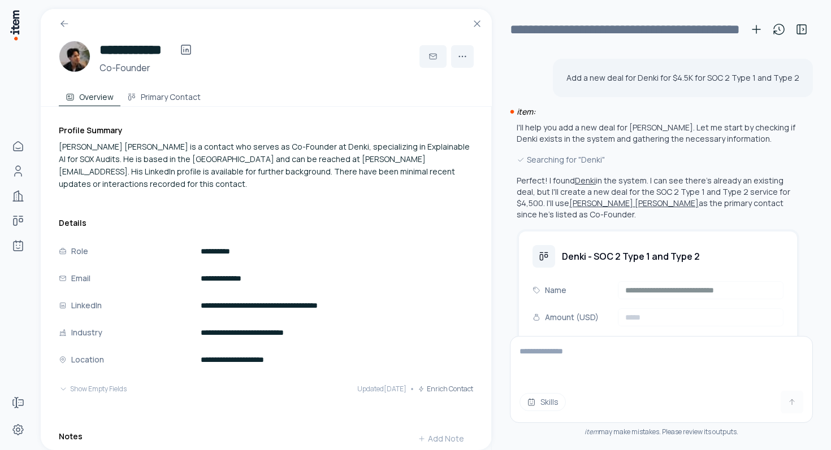
drag, startPoint x: 443, startPoint y: 174, endPoint x: 203, endPoint y: 141, distance: 242.4
click at [203, 141] on div "[PERSON_NAME] [PERSON_NAME] is a contact who serves as Co-Founder at Denki, spe…" at bounding box center [266, 166] width 414 height 50
click at [569, 204] on button "[PERSON_NAME] [PERSON_NAME]" at bounding box center [633, 203] width 129 height 11
click at [473, 26] on icon at bounding box center [476, 23] width 11 height 11
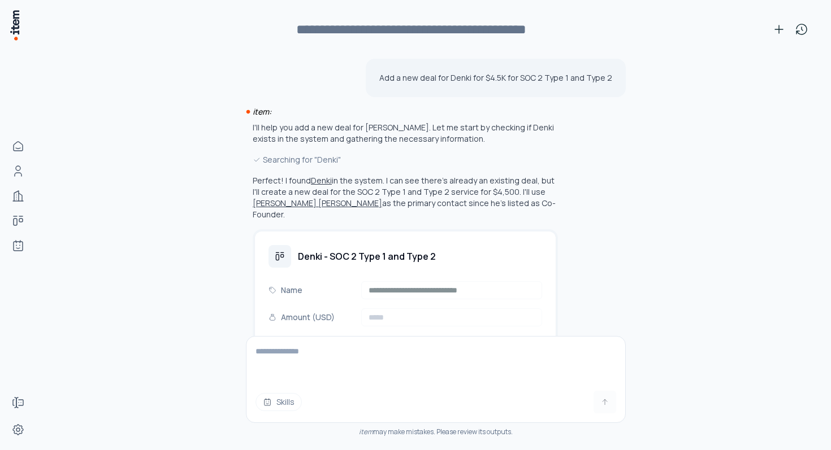
click at [288, 206] on button "[PERSON_NAME] [PERSON_NAME]" at bounding box center [317, 203] width 129 height 11
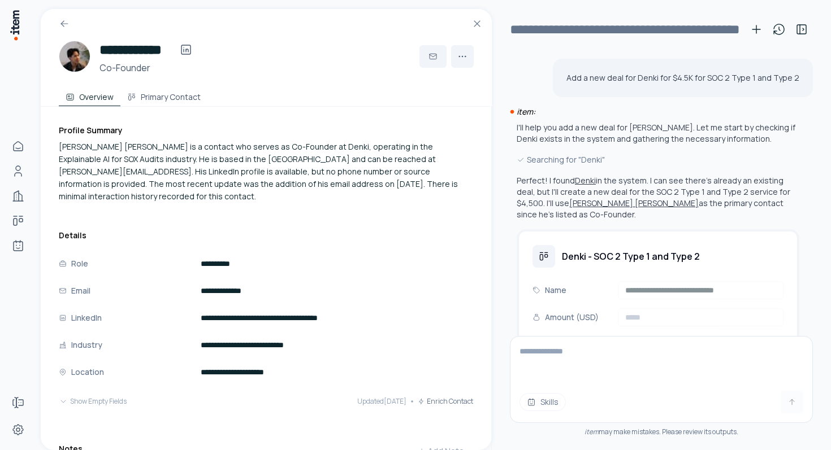
click at [351, 160] on div "[PERSON_NAME] [PERSON_NAME] is a contact who serves as Co-Founder at Denki, ope…" at bounding box center [266, 172] width 414 height 62
click at [442, 123] on div "**********" at bounding box center [275, 367] width 433 height 521
click at [160, 104] on button "Primary Contact" at bounding box center [163, 95] width 87 height 23
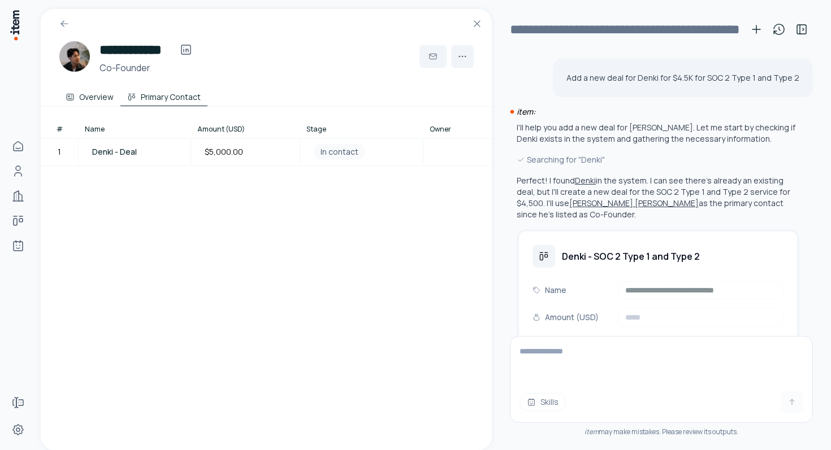
click at [93, 99] on button "Overview" at bounding box center [90, 95] width 62 height 23
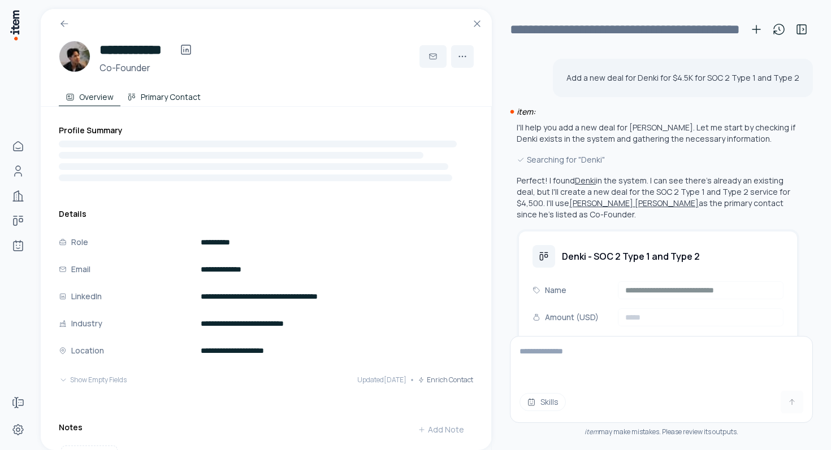
click at [190, 103] on button "Primary Contact" at bounding box center [163, 95] width 87 height 23
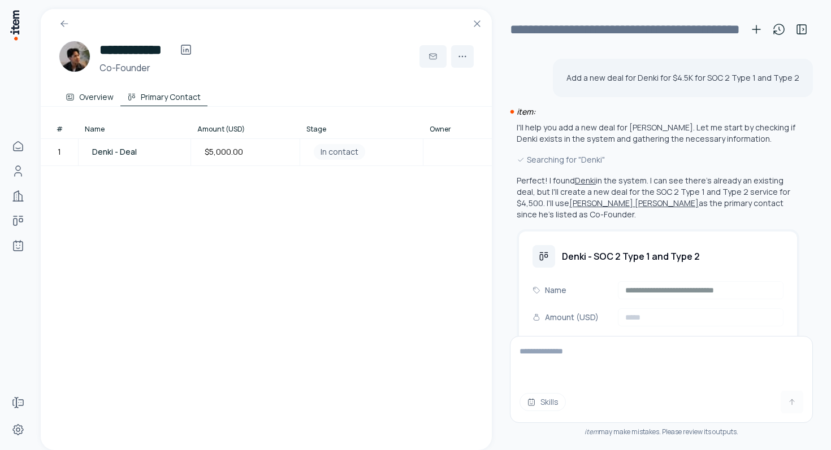
click at [94, 98] on button "Overview" at bounding box center [90, 95] width 62 height 23
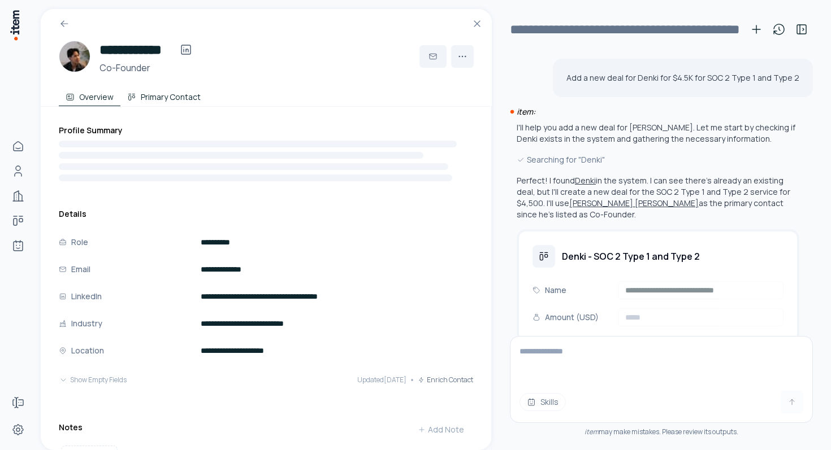
click at [180, 100] on button "Primary Contact" at bounding box center [163, 95] width 87 height 23
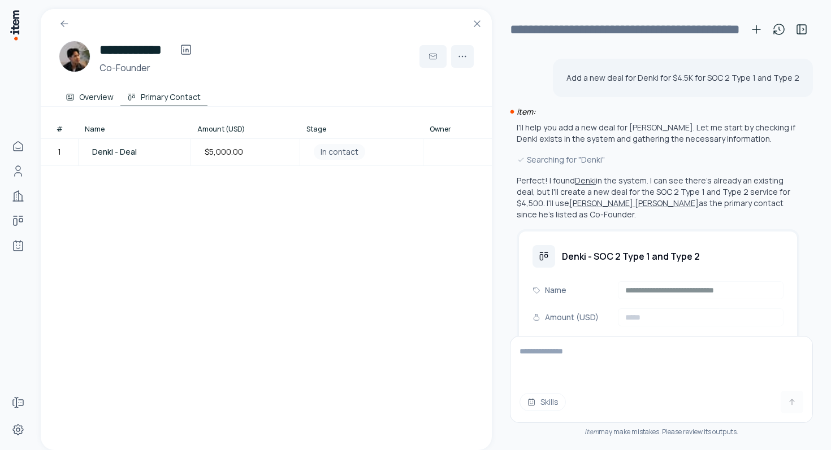
click at [112, 98] on button "Overview" at bounding box center [90, 95] width 62 height 23
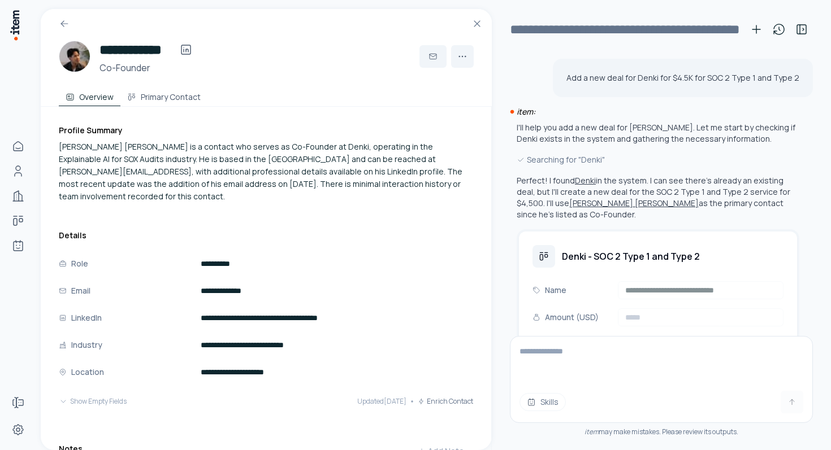
click at [569, 208] on button "[PERSON_NAME] [PERSON_NAME]" at bounding box center [633, 203] width 129 height 11
click at [584, 185] on button "Denki" at bounding box center [585, 180] width 21 height 11
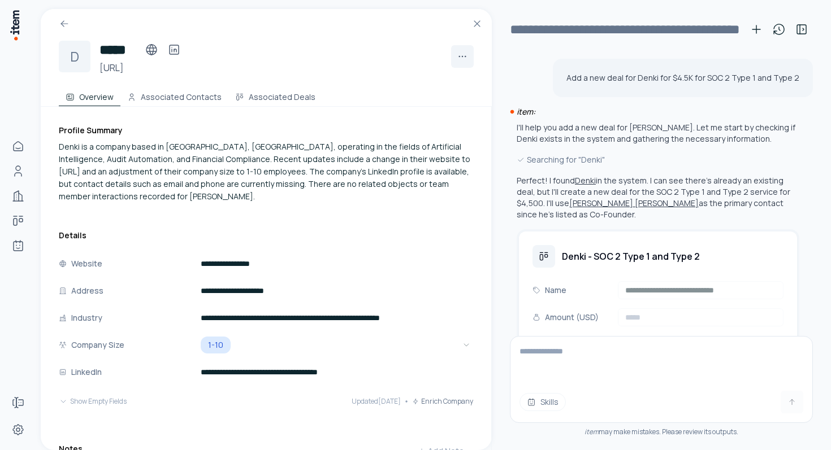
click at [569, 205] on button "[PERSON_NAME] [PERSON_NAME]" at bounding box center [633, 203] width 129 height 11
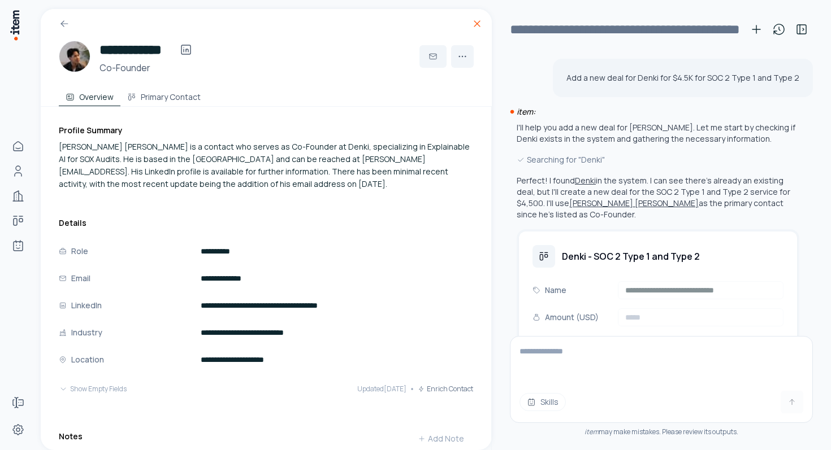
click at [479, 25] on icon at bounding box center [477, 24] width 6 height 6
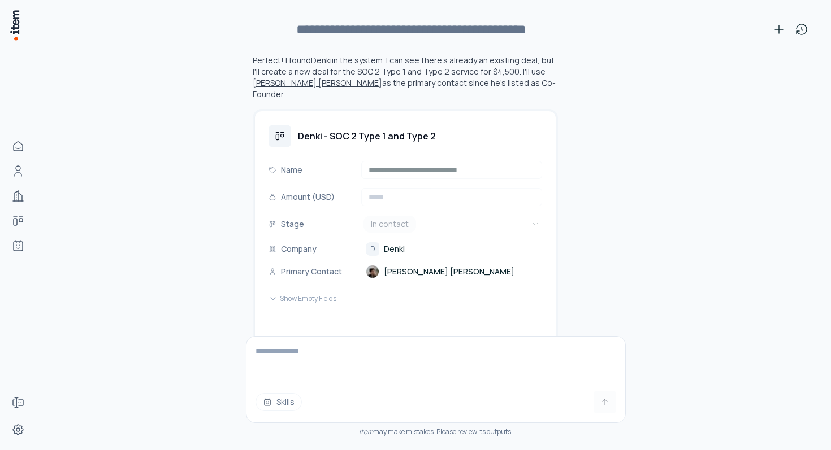
scroll to position [121, 0]
click at [320, 287] on button "Show Empty Fields" at bounding box center [302, 298] width 68 height 23
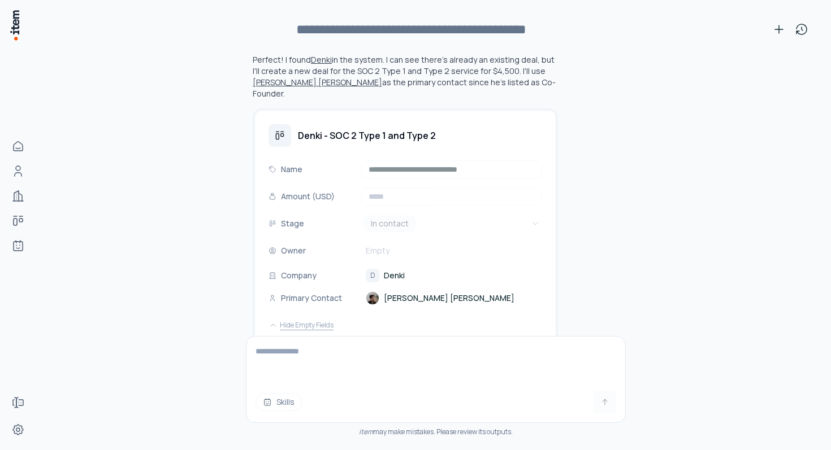
click at [311, 314] on button "Hide Empty Fields" at bounding box center [300, 325] width 65 height 23
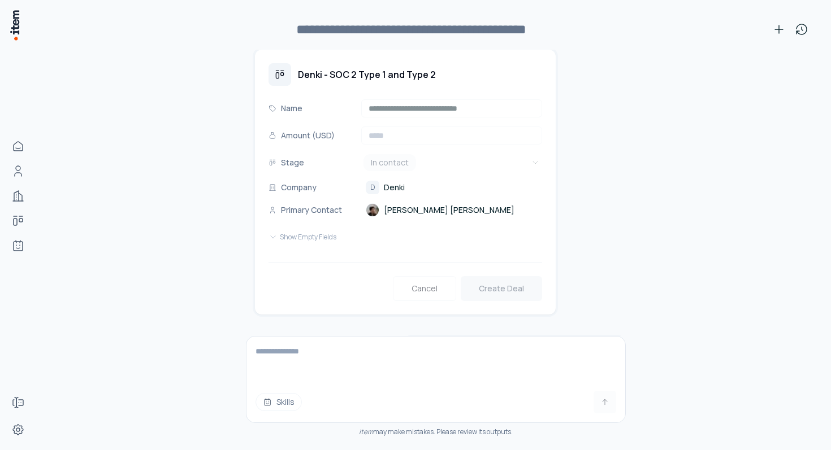
scroll to position [182, 0]
click at [383, 180] on link "D Denki" at bounding box center [385, 187] width 39 height 14
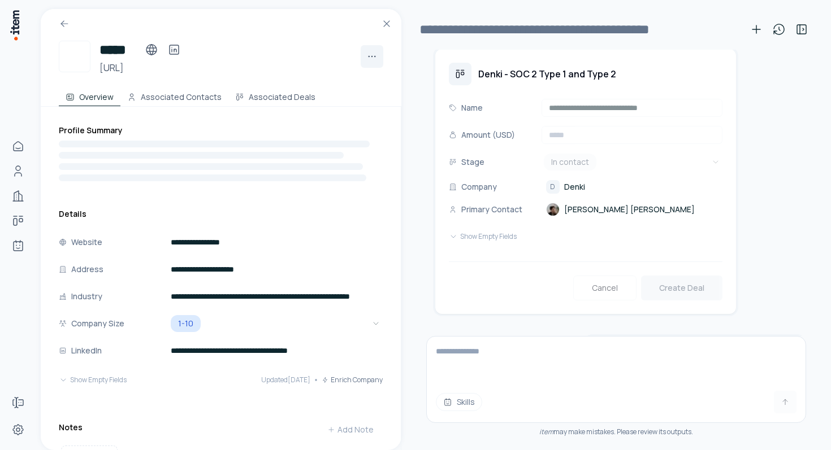
scroll to position [182, 0]
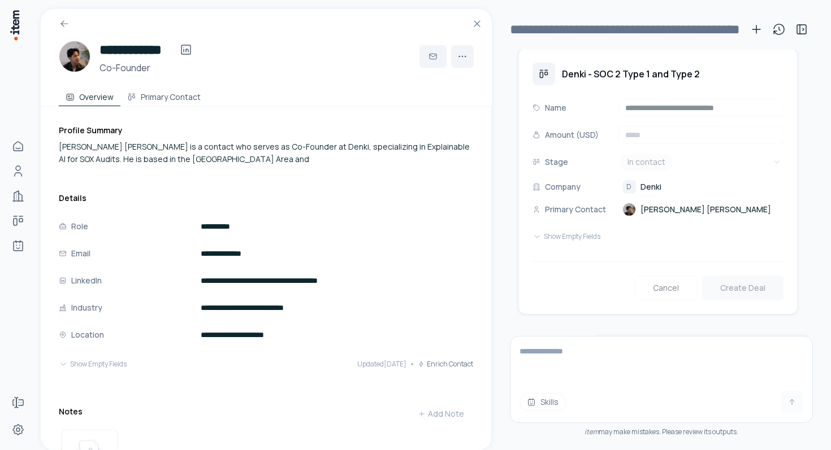
click at [645, 181] on span "Denki" at bounding box center [650, 186] width 21 height 11
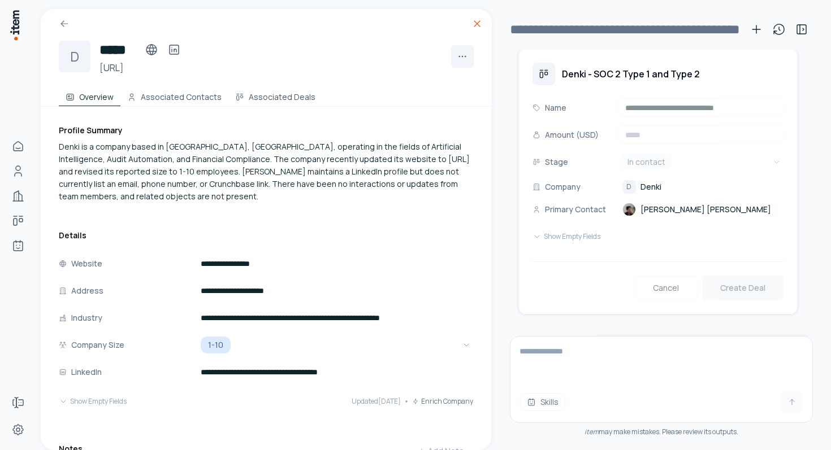
click at [475, 19] on icon at bounding box center [476, 23] width 11 height 11
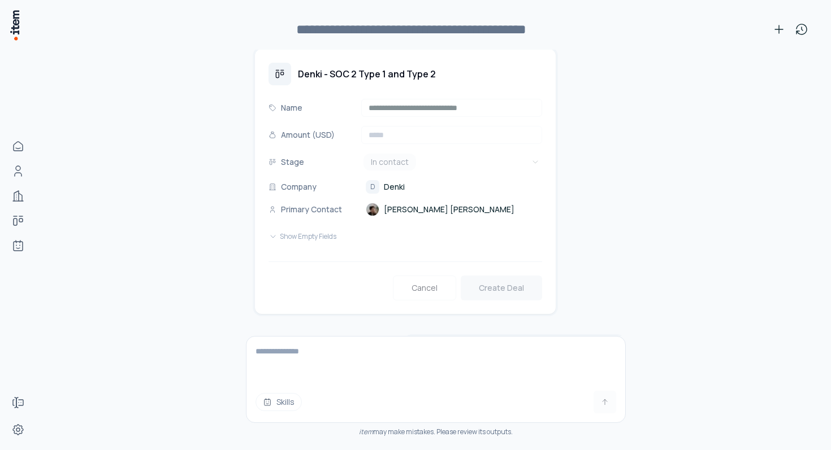
click at [398, 181] on span "Denki" at bounding box center [394, 186] width 21 height 11
click at [393, 181] on span "Denki" at bounding box center [394, 186] width 21 height 11
click at [395, 181] on span "Denki" at bounding box center [394, 186] width 21 height 11
click at [394, 204] on span "[PERSON_NAME] [PERSON_NAME]" at bounding box center [449, 209] width 131 height 11
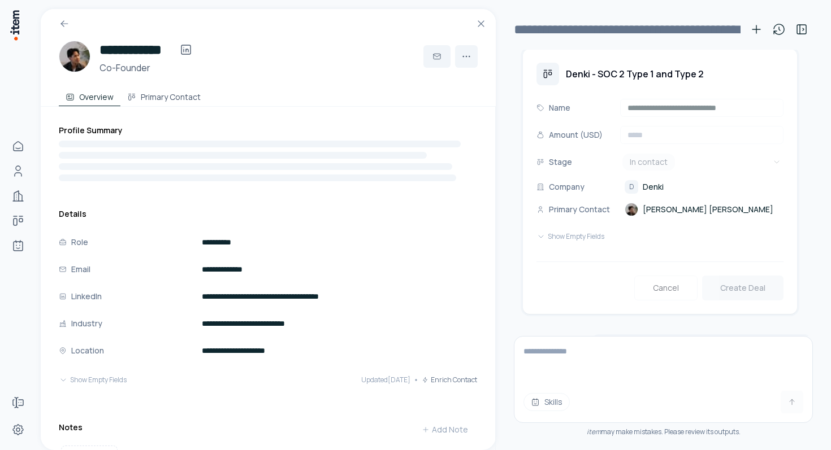
scroll to position [182, 0]
click at [648, 181] on span "Denki" at bounding box center [650, 186] width 21 height 11
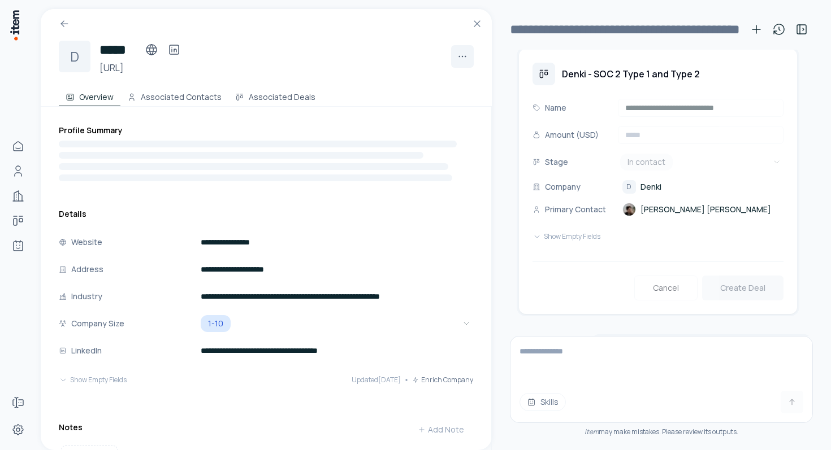
click at [643, 203] on link "[PERSON_NAME] [PERSON_NAME]" at bounding box center [696, 210] width 149 height 14
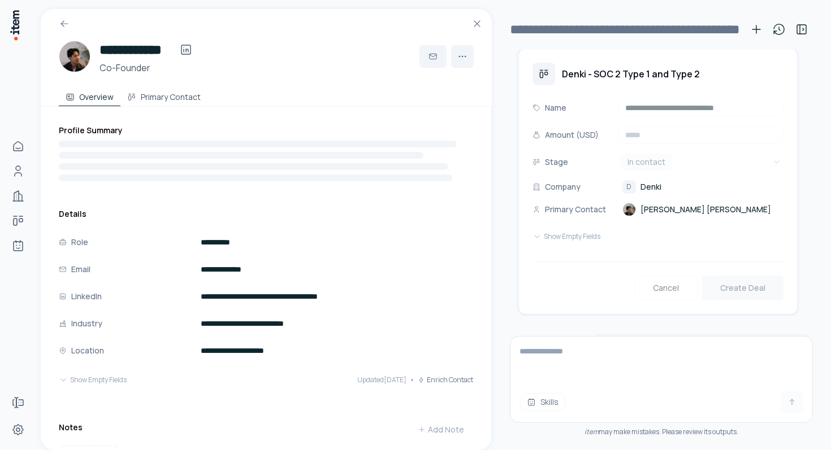
click at [645, 181] on span "Denki" at bounding box center [650, 186] width 21 height 11
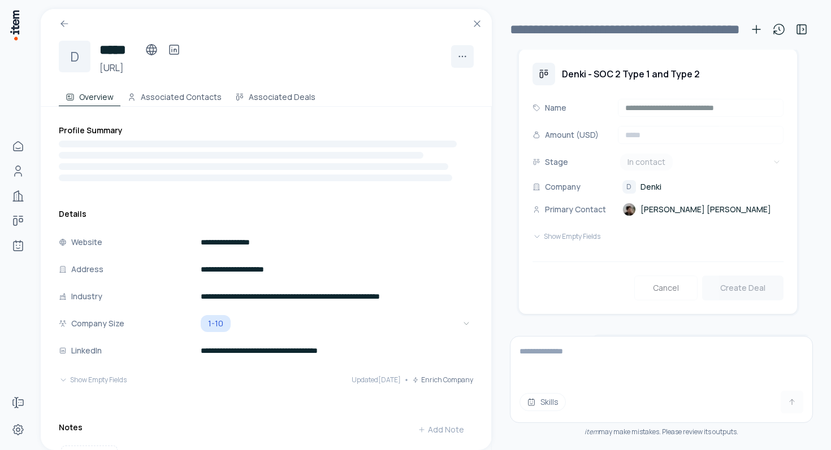
click at [641, 204] on span "[PERSON_NAME] [PERSON_NAME]" at bounding box center [705, 209] width 131 height 11
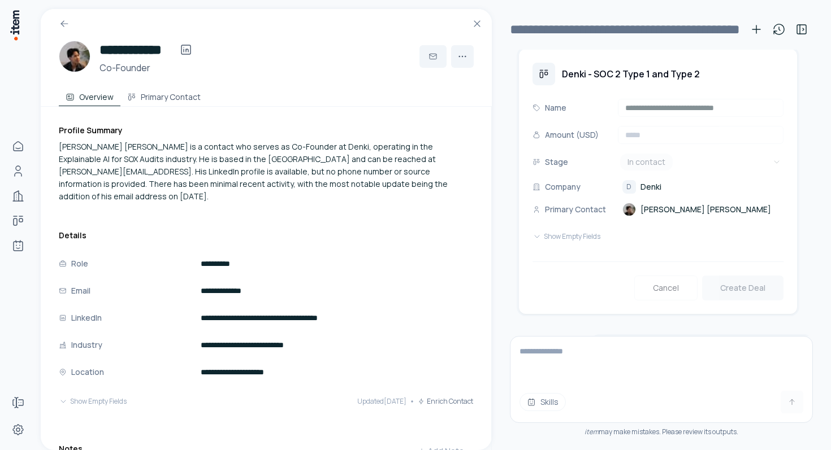
click at [573, 67] on h3 "Denki - SOC 2 Type 1 and Type 2" at bounding box center [631, 74] width 138 height 14
click at [551, 64] on div at bounding box center [543, 74] width 23 height 23
click at [592, 232] on button "Show Empty Fields" at bounding box center [566, 236] width 68 height 23
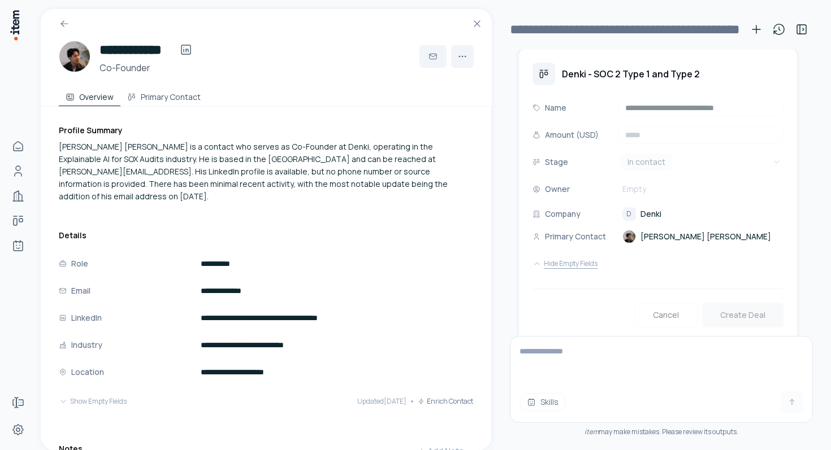
click at [585, 253] on button "Hide Empty Fields" at bounding box center [564, 264] width 65 height 23
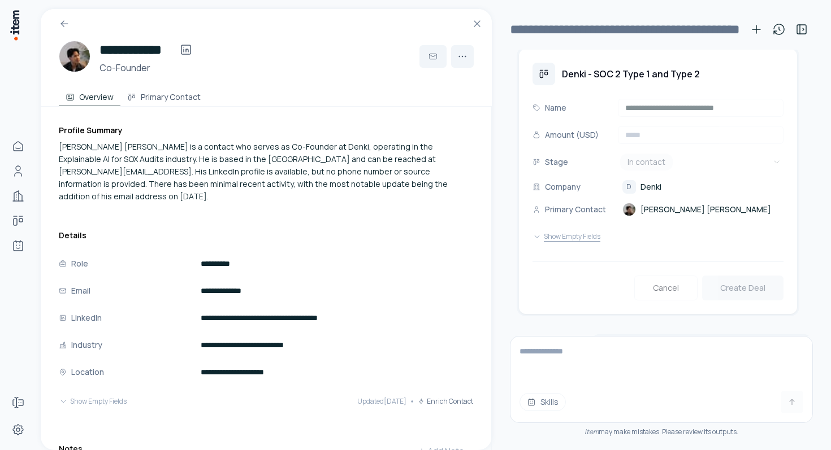
click at [582, 227] on button "Show Empty Fields" at bounding box center [566, 236] width 68 height 23
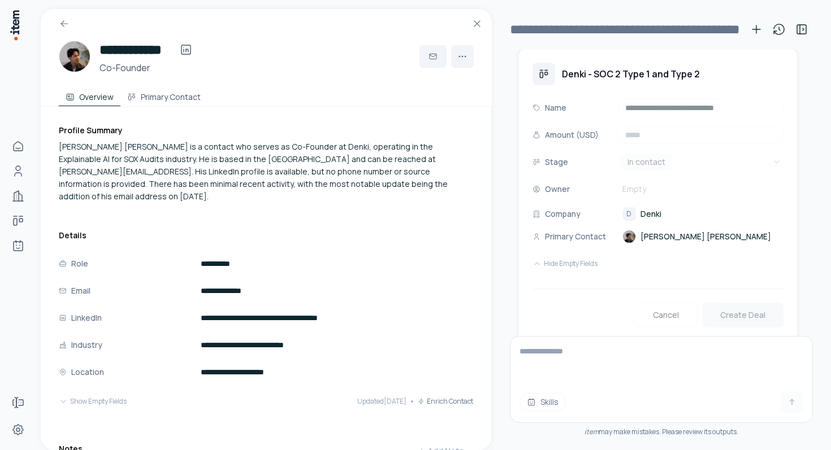
click at [640, 188] on div "**********" at bounding box center [657, 187] width 251 height 176
click at [642, 180] on div "Empty" at bounding box center [701, 189] width 166 height 18
click at [579, 180] on div "Owner" at bounding box center [572, 189] width 81 height 18
click at [478, 26] on icon at bounding box center [476, 23] width 11 height 11
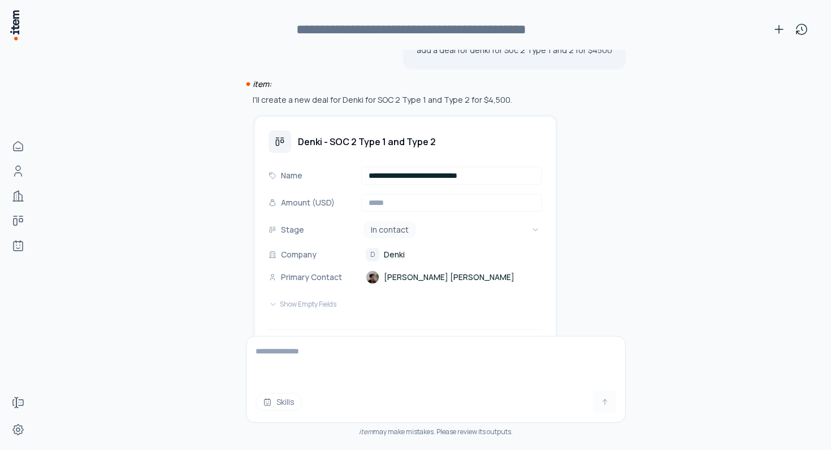
scroll to position [568, 0]
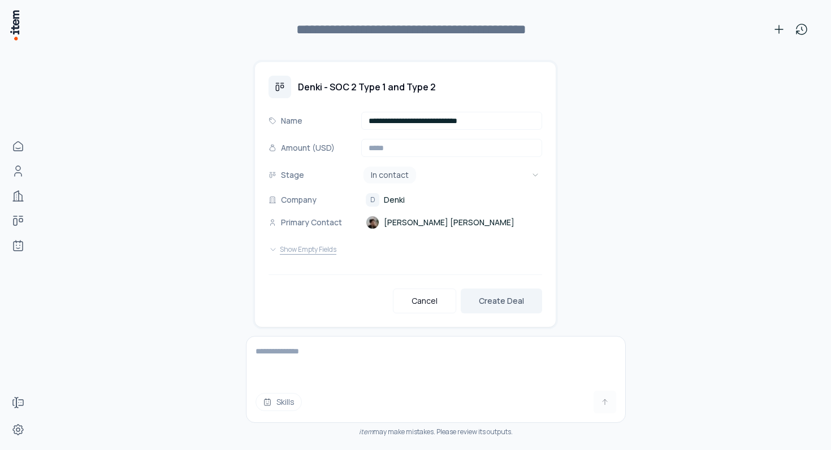
click at [307, 238] on button "Show Empty Fields" at bounding box center [302, 249] width 68 height 23
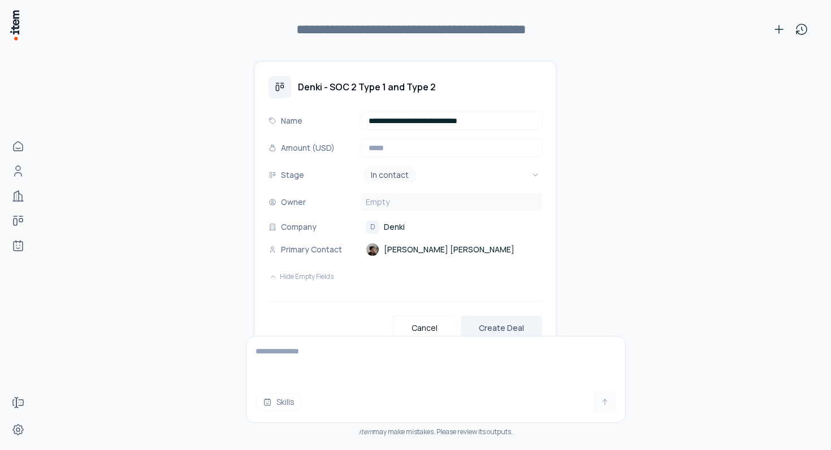
click at [377, 197] on span "Empty" at bounding box center [378, 202] width 24 height 11
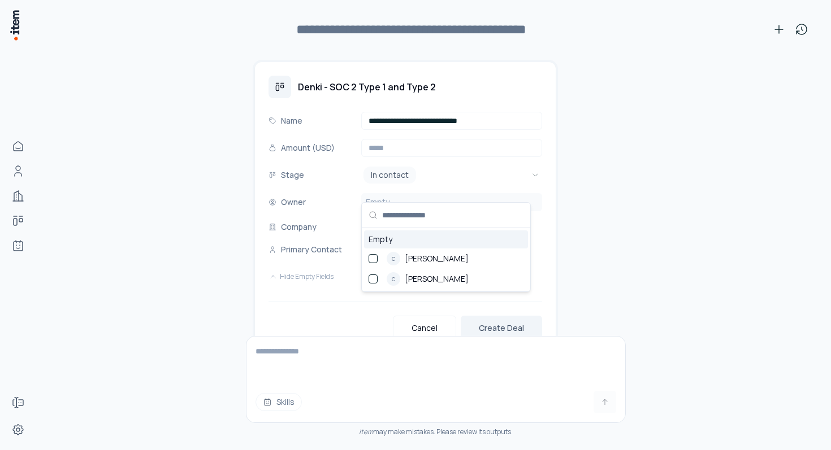
click at [377, 197] on span "Empty" at bounding box center [378, 202] width 24 height 11
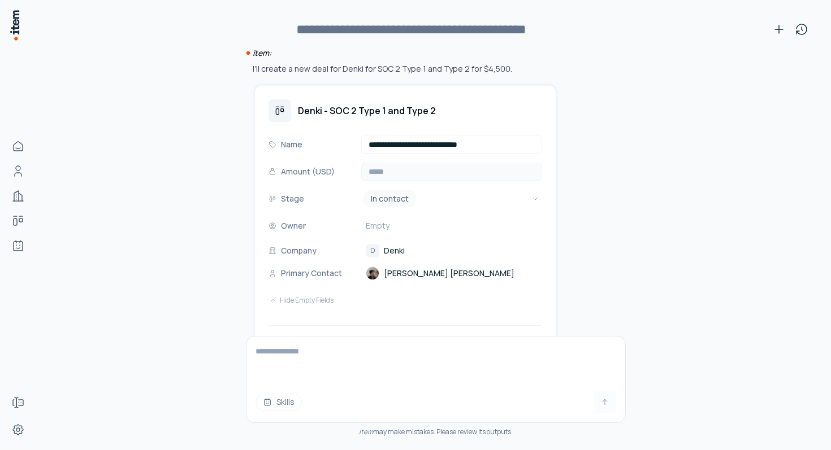
scroll to position [595, 0]
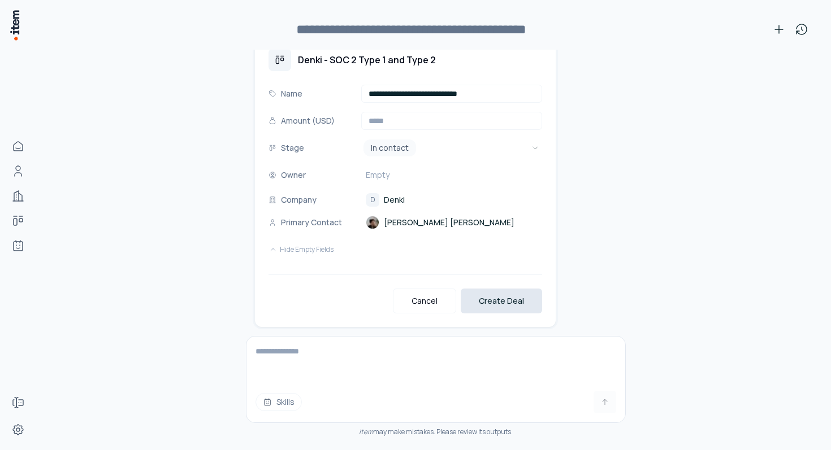
click at [501, 289] on button "Create Deal" at bounding box center [500, 301] width 81 height 25
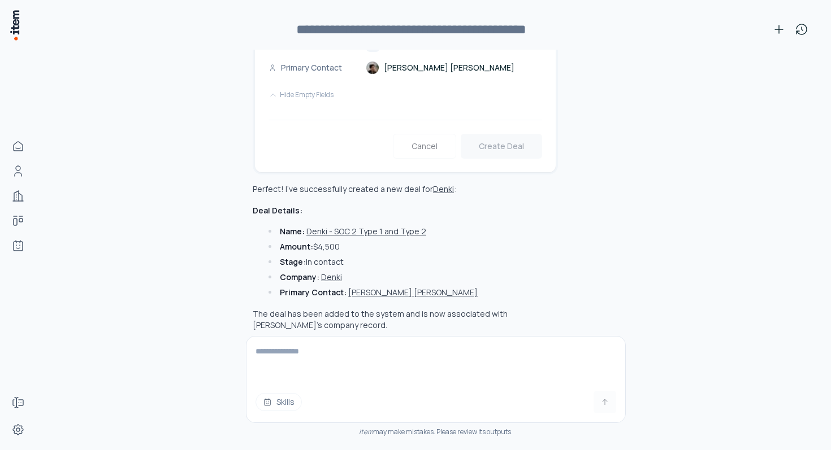
scroll to position [751, 0]
click at [297, 399] on button "Skills" at bounding box center [278, 402] width 46 height 18
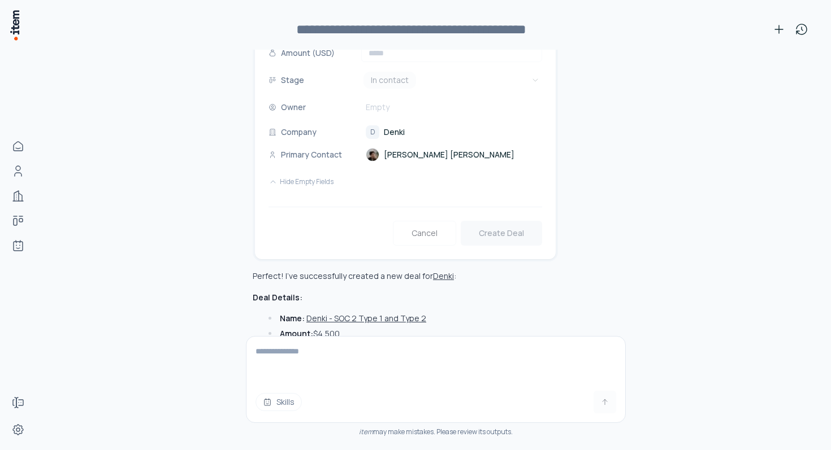
scroll to position [662, 0]
click at [395, 126] on link "D Denki" at bounding box center [385, 133] width 39 height 14
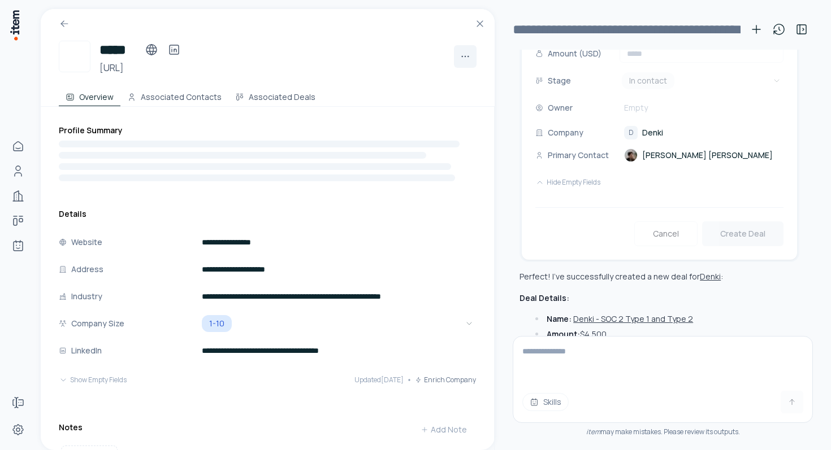
scroll to position [662, 0]
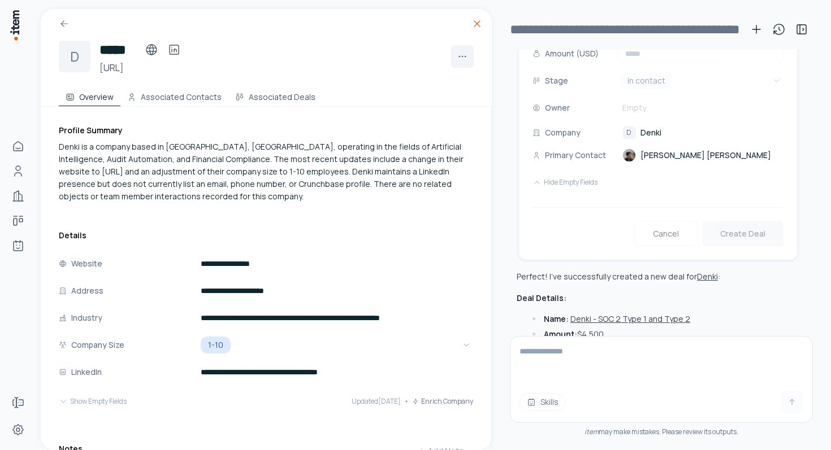
click at [475, 23] on icon at bounding box center [476, 23] width 11 height 11
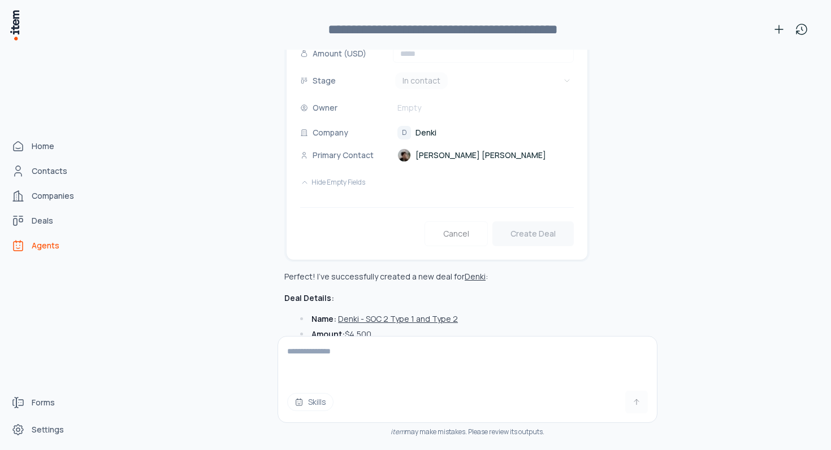
click at [33, 244] on span "Agents" at bounding box center [46, 245] width 28 height 11
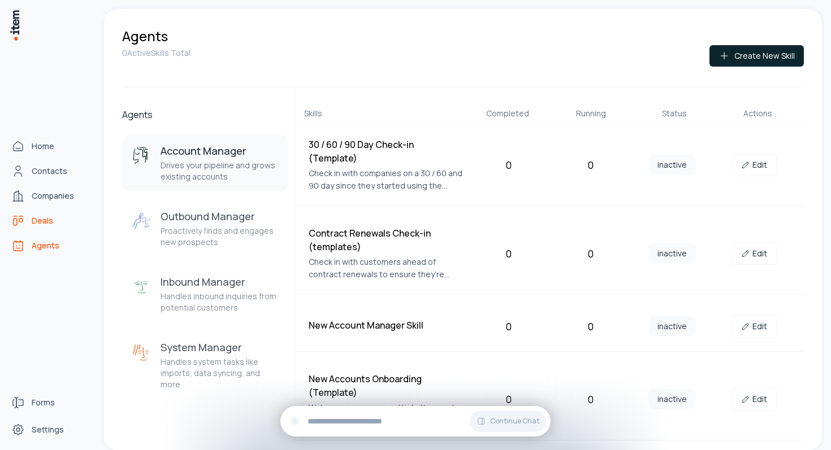
click at [21, 218] on icon "deals" at bounding box center [18, 221] width 14 height 14
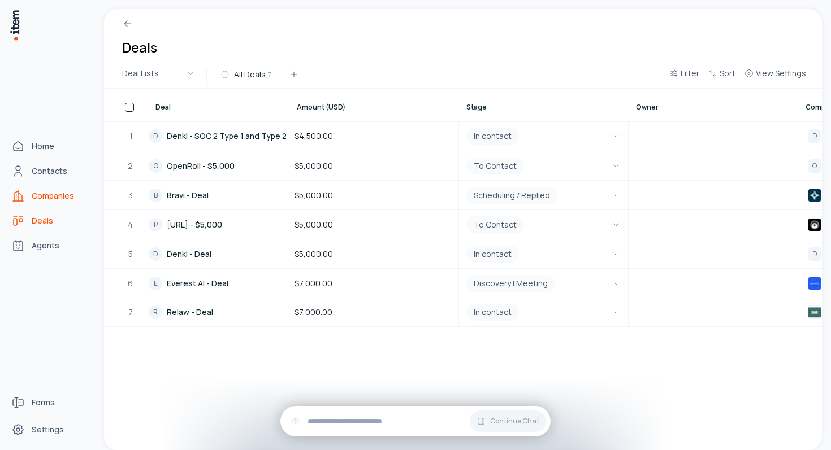
click at [32, 194] on span "Companies" at bounding box center [53, 195] width 42 height 11
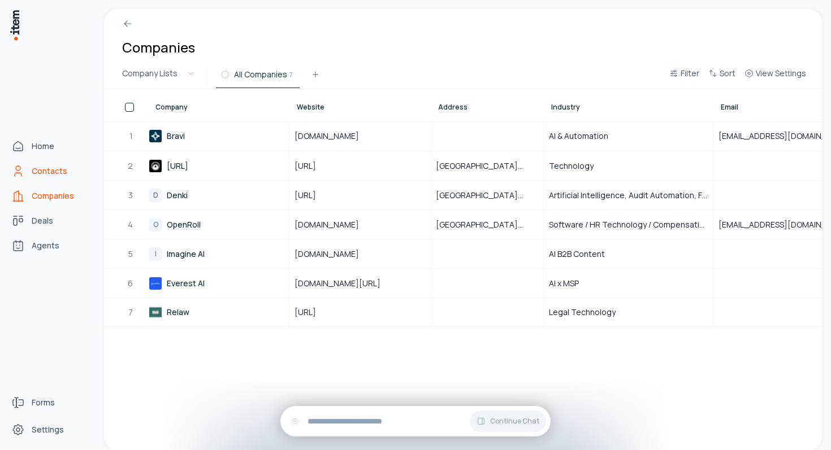
click at [49, 168] on span "Contacts" at bounding box center [50, 171] width 36 height 11
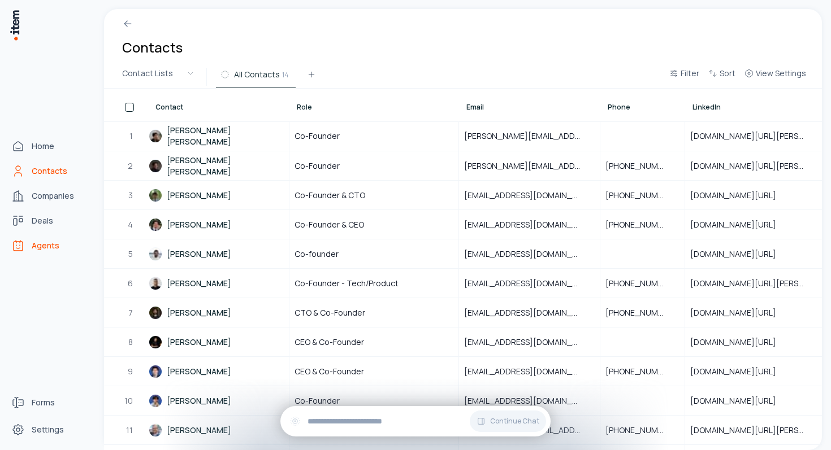
click at [38, 248] on span "Agents" at bounding box center [46, 245] width 28 height 11
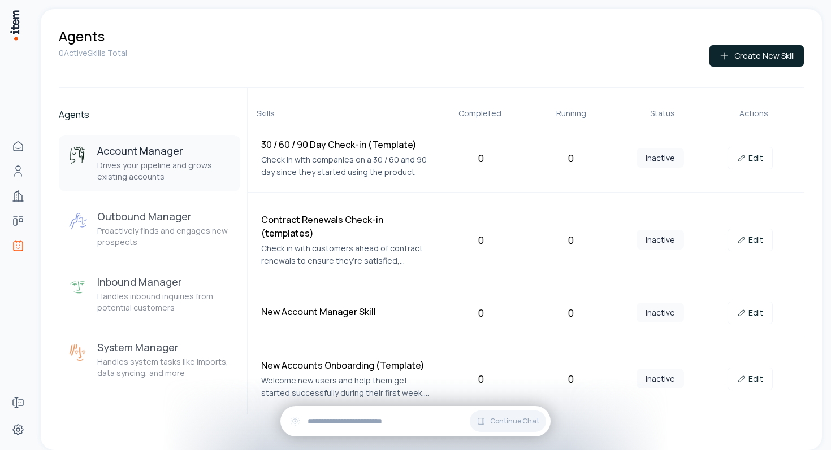
click at [285, 171] on p "Check in with companies on a 30 / 60 and 90 day since they started using the pr…" at bounding box center [346, 166] width 171 height 25
click at [759, 158] on link "Edit" at bounding box center [749, 158] width 45 height 23
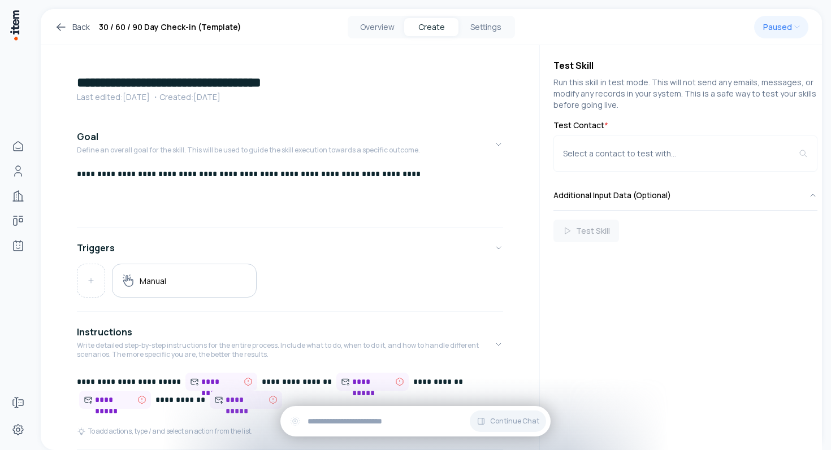
scroll to position [100, 0]
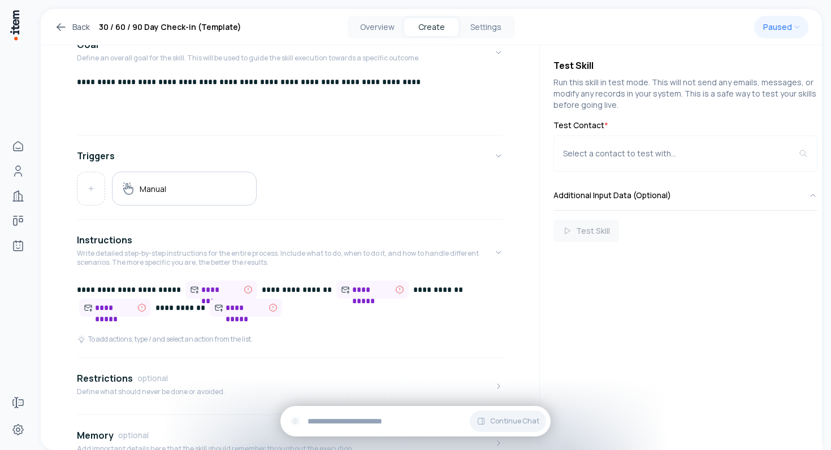
click at [120, 292] on p "**********" at bounding box center [290, 300] width 426 height 38
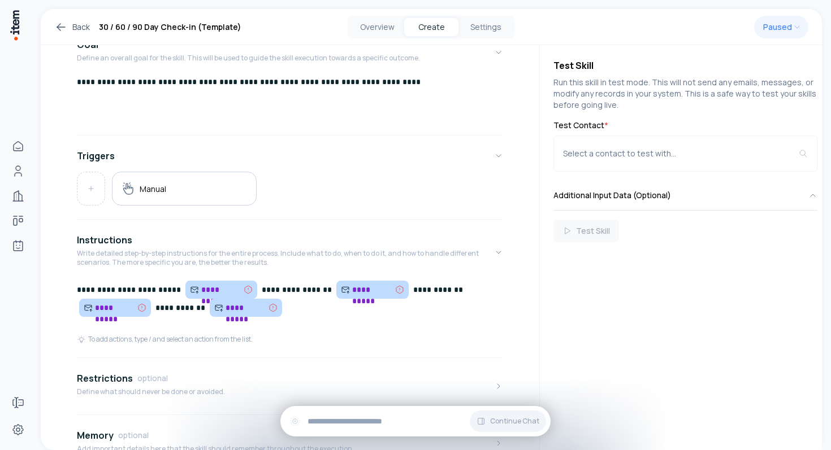
drag, startPoint x: 79, startPoint y: 287, endPoint x: 287, endPoint y: 314, distance: 210.2
click at [287, 314] on p "**********" at bounding box center [290, 300] width 426 height 38
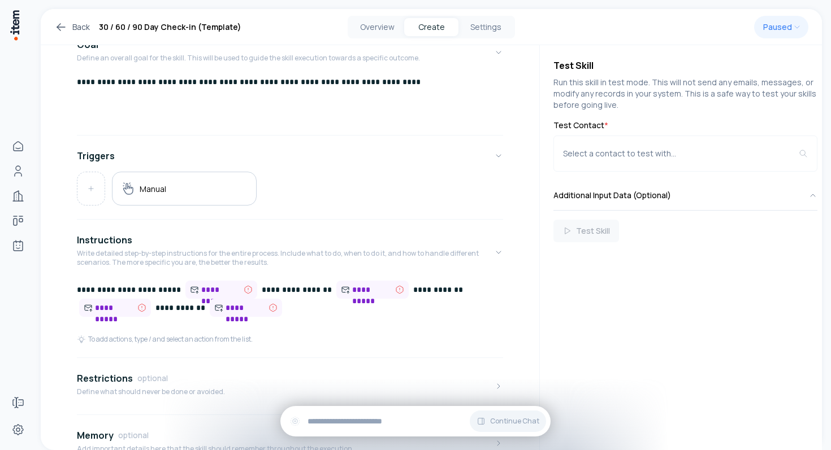
drag, startPoint x: 295, startPoint y: 314, endPoint x: 158, endPoint y: 280, distance: 141.3
click at [158, 281] on p "**********" at bounding box center [290, 300] width 426 height 38
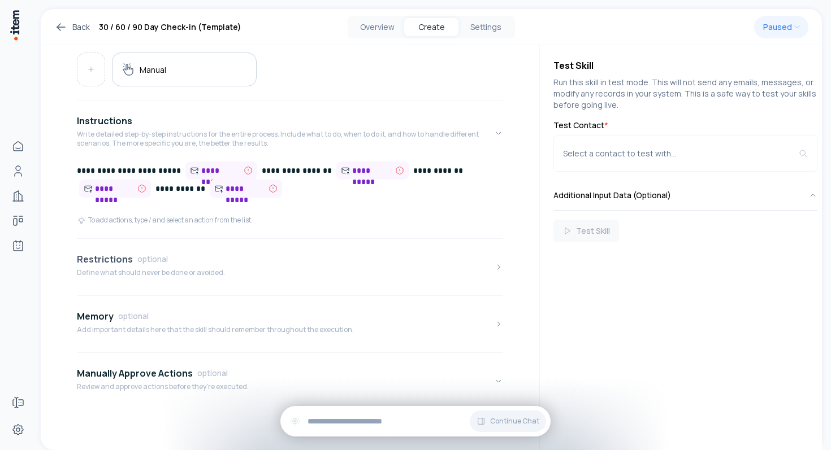
scroll to position [175, 0]
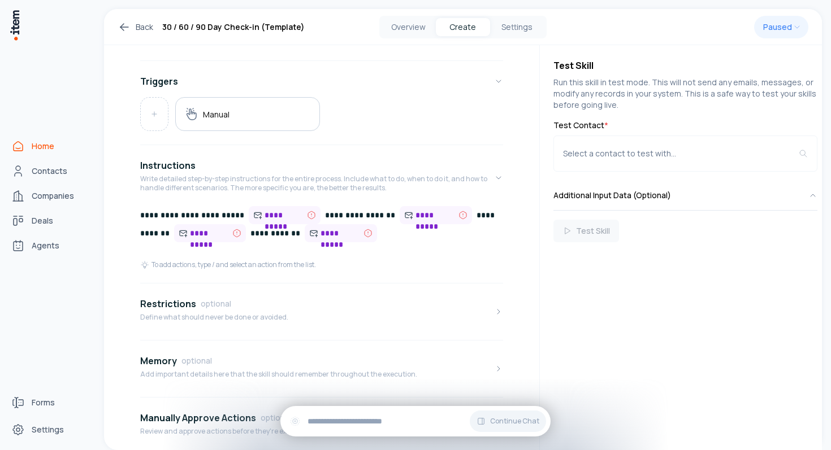
click at [20, 138] on link "Home" at bounding box center [50, 146] width 86 height 23
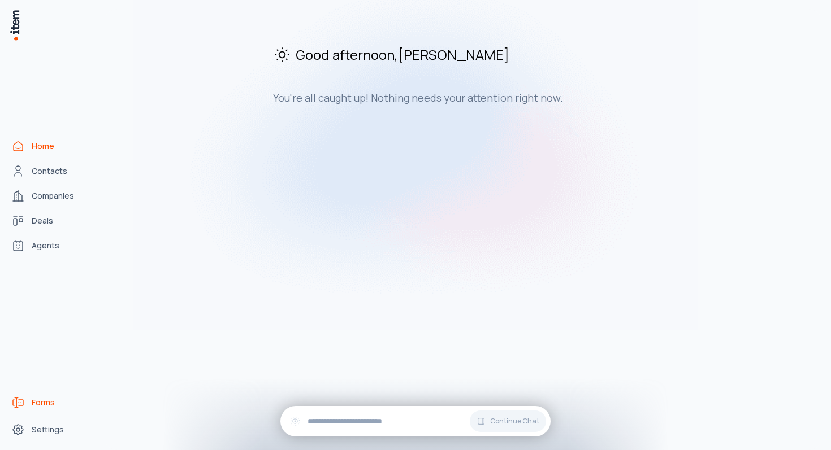
click at [38, 397] on span "Forms" at bounding box center [43, 402] width 23 height 11
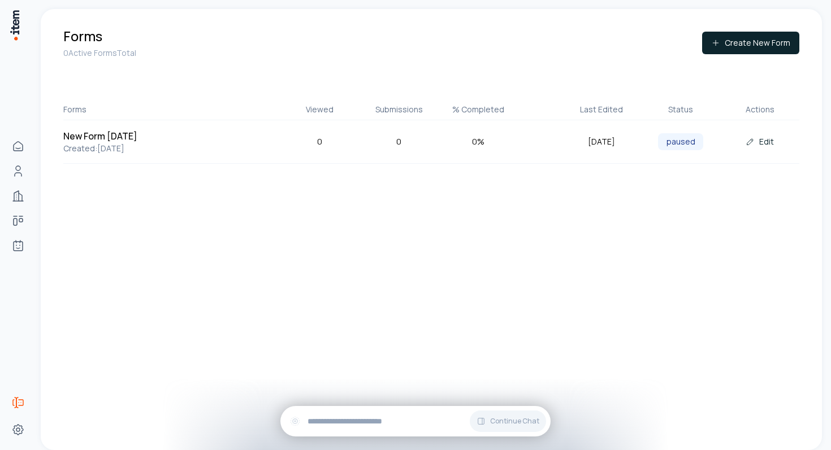
click at [673, 151] on div "[DATE] paused Edit" at bounding box center [680, 142] width 237 height 23
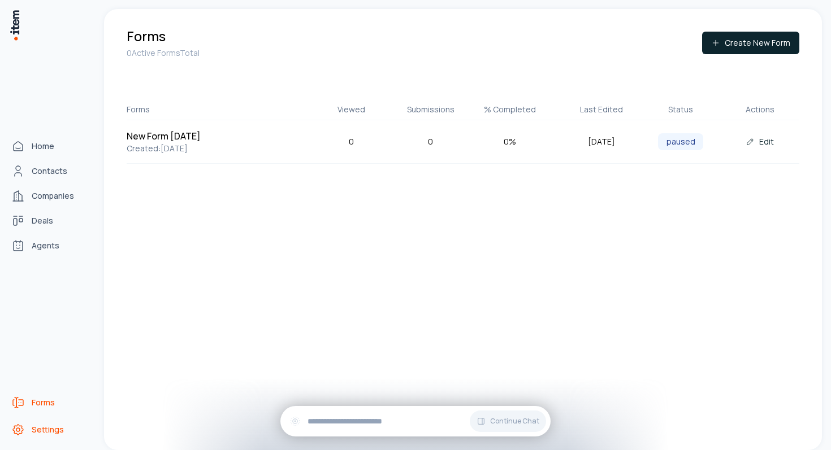
click at [38, 427] on span "Settings" at bounding box center [48, 429] width 32 height 11
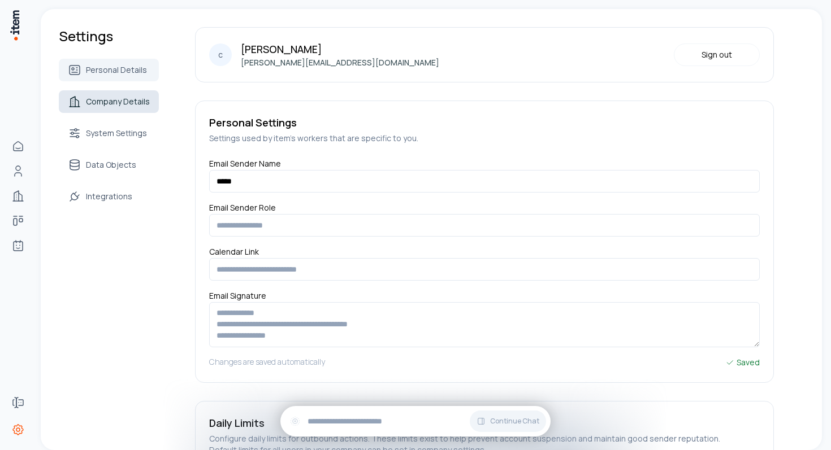
click at [117, 110] on link "Company Details" at bounding box center [109, 101] width 100 height 23
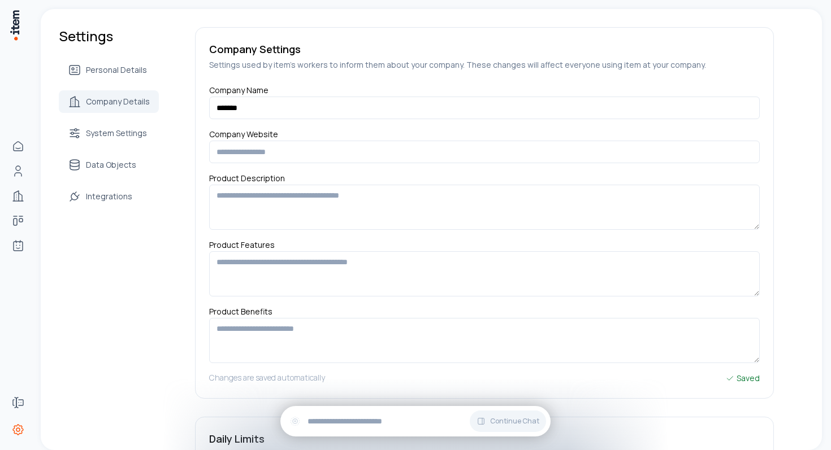
click at [116, 145] on div "Personal Details Company Details System Settings Data Objects Integrations" at bounding box center [109, 133] width 100 height 149
click at [119, 137] on span "System Settings" at bounding box center [116, 133] width 61 height 11
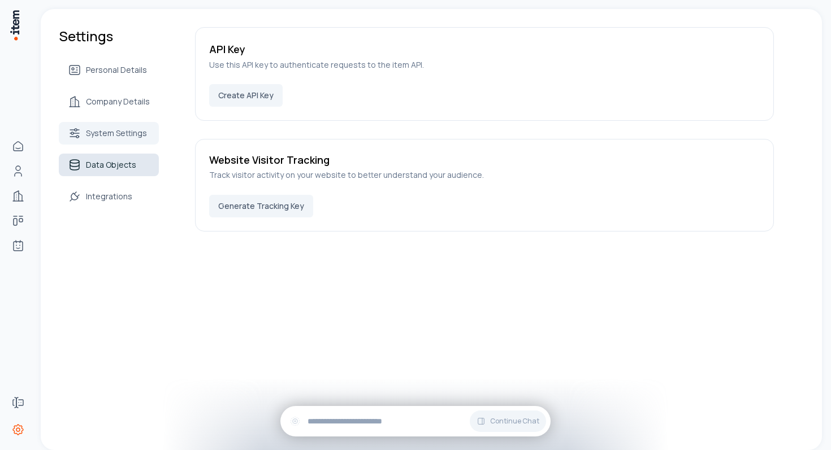
click at [111, 162] on span "Data Objects" at bounding box center [111, 164] width 50 height 11
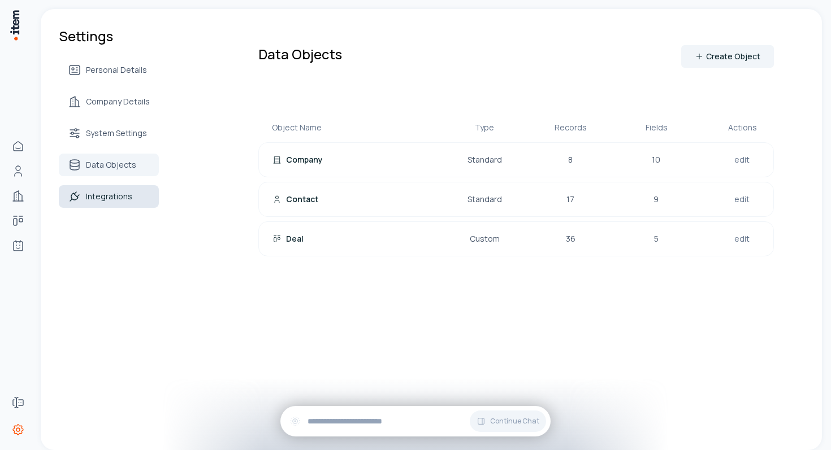
click at [103, 190] on link "Integrations" at bounding box center [109, 196] width 100 height 23
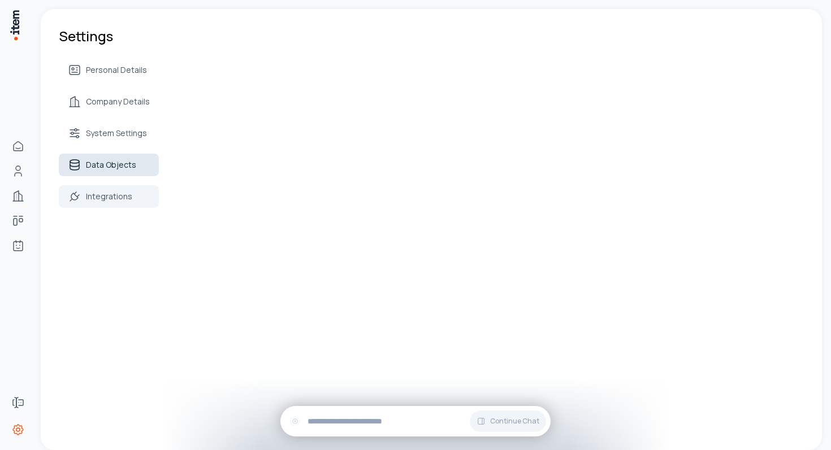
click at [124, 168] on span "Data Objects" at bounding box center [111, 164] width 50 height 11
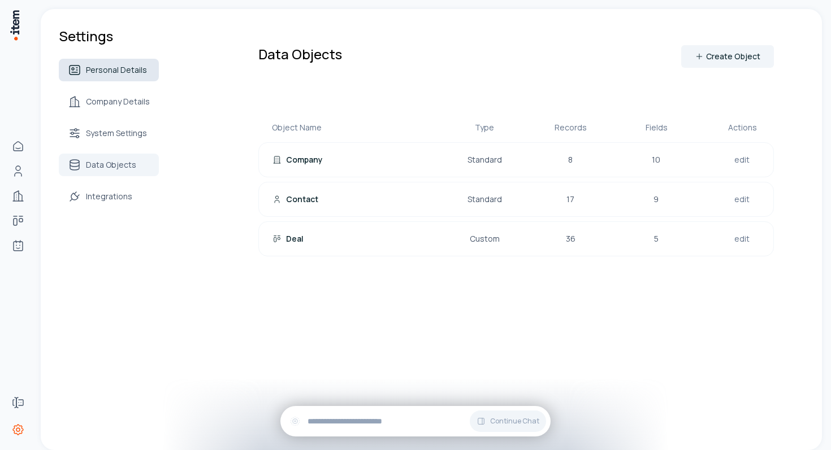
click at [139, 73] on span "Personal Details" at bounding box center [116, 69] width 61 height 11
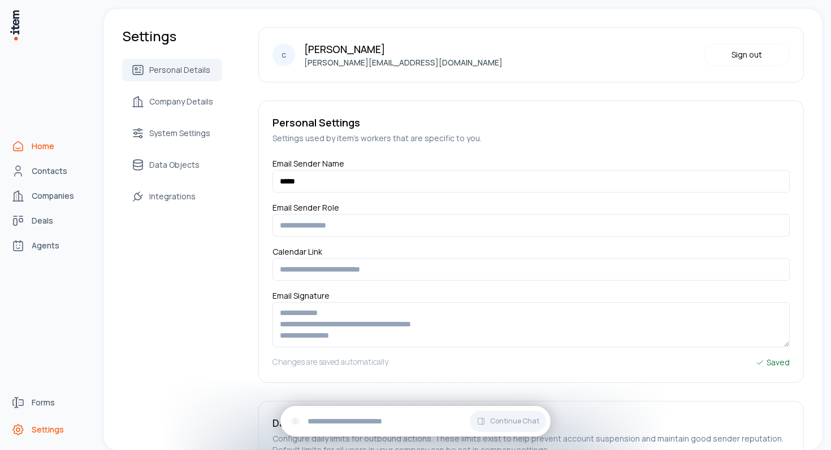
click at [55, 140] on link "Home" at bounding box center [50, 146] width 86 height 23
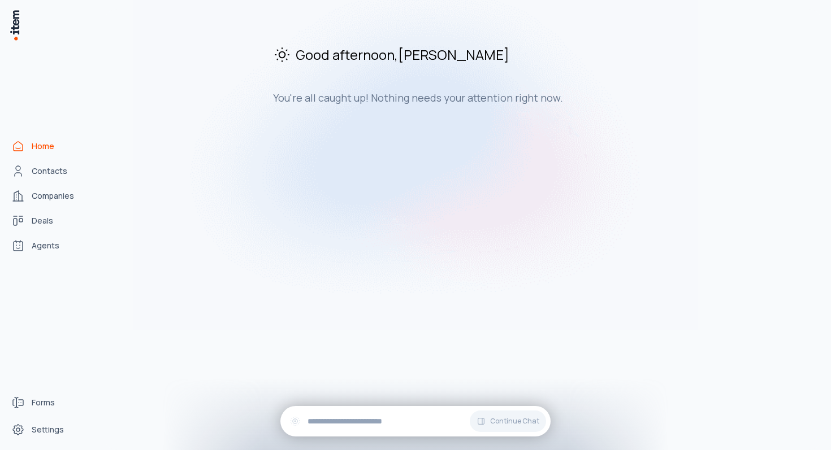
click at [311, 97] on h3 "You're all caught up! Nothing needs your attention right now." at bounding box center [463, 98] width 380 height 14
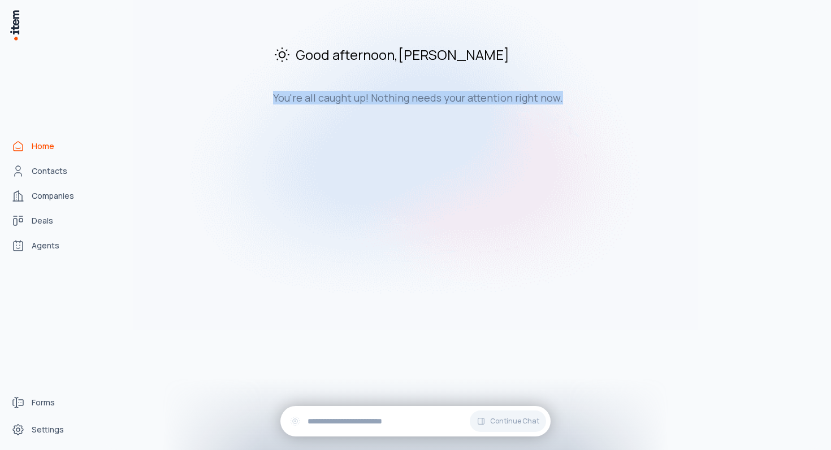
click at [311, 97] on h3 "You're all caught up! Nothing needs your attention right now." at bounding box center [463, 98] width 380 height 14
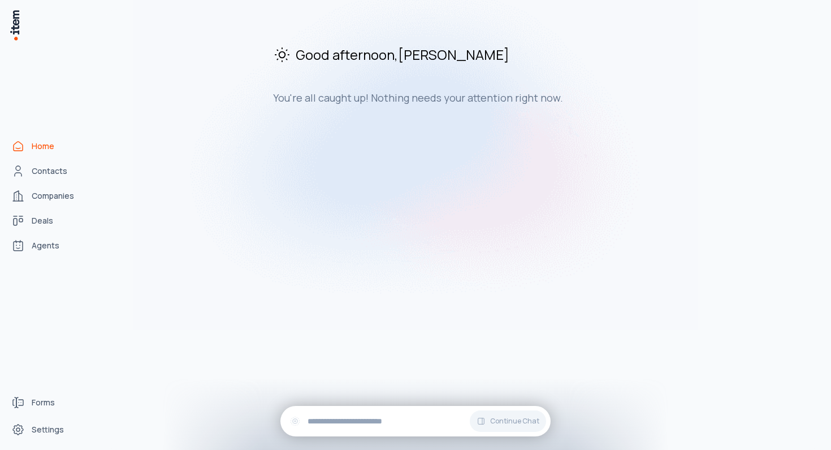
click at [444, 59] on h2 "Good afternoon , chris" at bounding box center [463, 54] width 380 height 19
